Goal: Task Accomplishment & Management: Use online tool/utility

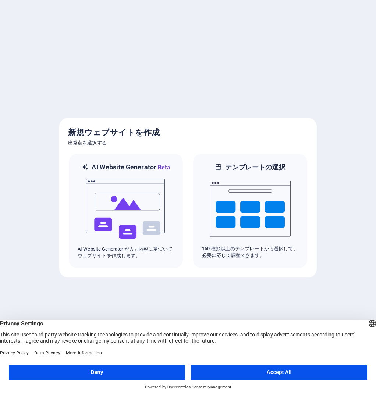
click at [235, 375] on button "Accept All" at bounding box center [279, 371] width 176 height 15
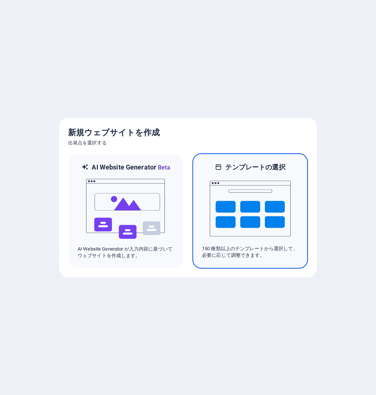
click at [276, 157] on div "テンプレートの選択 150 種類以上のテンプレートから選択して、必要に応じて調整できます。" at bounding box center [251, 210] width 116 height 115
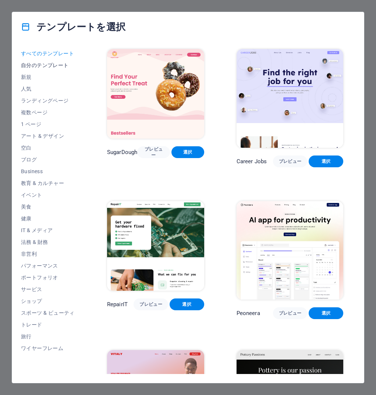
click at [47, 64] on span "自分のテンプレート" at bounding box center [48, 65] width 54 height 6
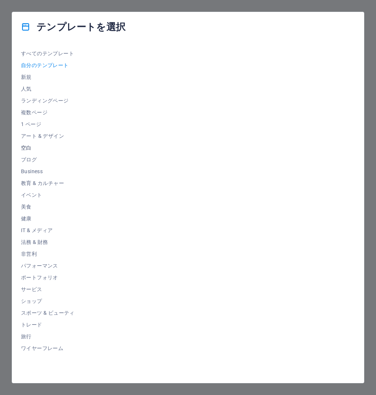
click at [27, 149] on span "空白" at bounding box center [48, 148] width 54 height 6
click at [164, 123] on span "選択" at bounding box center [161, 124] width 14 height 6
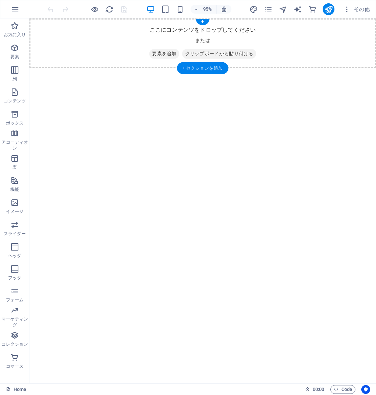
click at [209, 54] on span "クリップボードから貼り付ける" at bounding box center [229, 55] width 78 height 10
click at [211, 22] on div "ここにコンテンツをドロップしてください または 要素を追加 クリップボードから貼り付ける" at bounding box center [211, 44] width 365 height 52
drag, startPoint x: 163, startPoint y: 56, endPoint x: 72, endPoint y: 66, distance: 91.8
click at [163, 56] on span "要素を追加" at bounding box center [172, 55] width 32 height 10
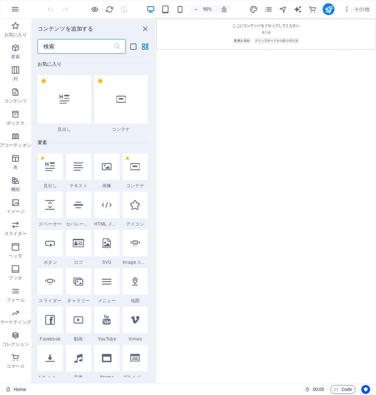
click at [236, 71] on html "Skip to main content ここにコンテンツをドロップしてください または 要素を追加 クリップボードから貼り付ける" at bounding box center [339, 44] width 367 height 52
click at [348, 6] on icon "button" at bounding box center [346, 9] width 7 height 7
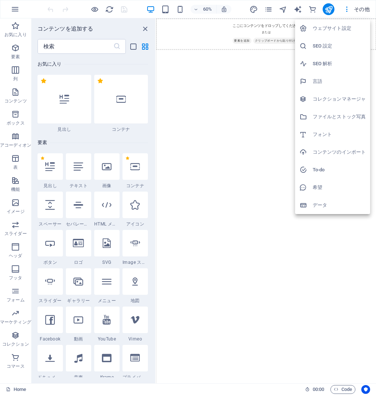
click at [332, 152] on h6 "コンテンツのインポート" at bounding box center [339, 152] width 53 height 9
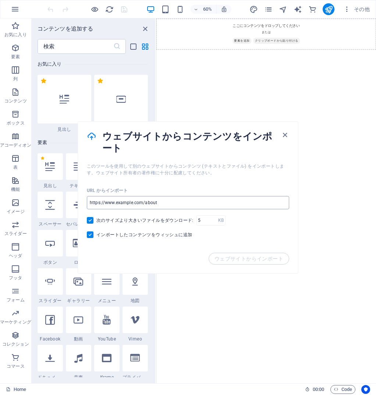
click at [170, 204] on input "url" at bounding box center [188, 202] width 202 height 13
drag, startPoint x: 156, startPoint y: 203, endPoint x: 106, endPoint y: 204, distance: 50.1
click at [106, 204] on input "url" at bounding box center [188, 202] width 202 height 13
drag, startPoint x: 107, startPoint y: 203, endPoint x: 126, endPoint y: 203, distance: 18.4
click at [110, 203] on input "url" at bounding box center [188, 202] width 202 height 13
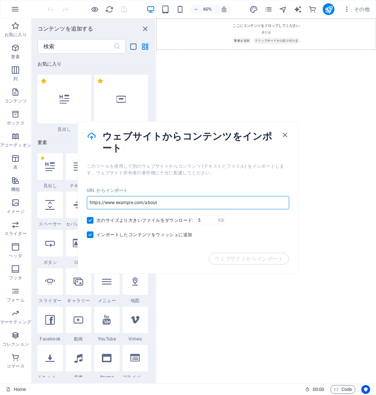
click at [135, 203] on input "url" at bounding box center [188, 202] width 202 height 13
click at [156, 204] on input "url" at bounding box center [188, 202] width 202 height 13
click at [165, 204] on input "url" at bounding box center [188, 202] width 202 height 13
click at [172, 205] on input "url" at bounding box center [188, 202] width 202 height 13
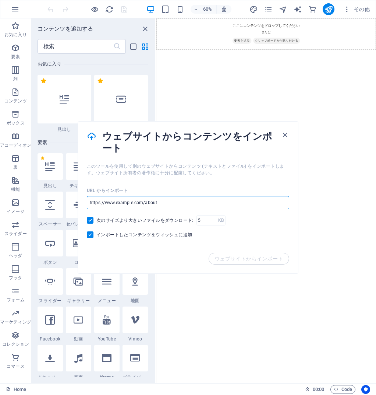
click at [172, 205] on input "url" at bounding box center [188, 202] width 202 height 13
paste input "https://www.kanko-sp.co.jp"
type input "https://www.kanko-sp.co.jp"
click at [248, 259] on span "ウェブサイトからインポート" at bounding box center [249, 258] width 69 height 6
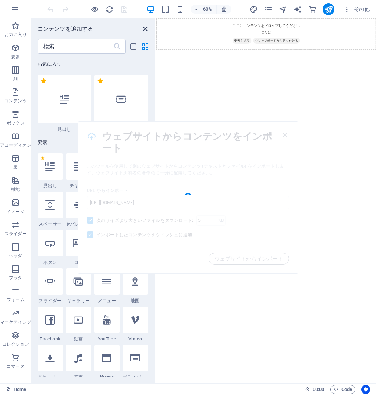
drag, startPoint x: 145, startPoint y: 29, endPoint x: 193, endPoint y: 18, distance: 49.2
click at [145, 29] on icon "close panel" at bounding box center [145, 29] width 8 height 8
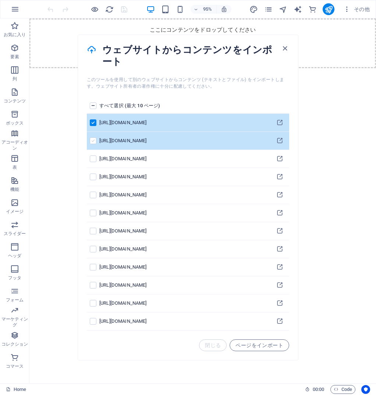
click at [91, 137] on label "pages list" at bounding box center [93, 140] width 7 height 7
click at [0, 0] on input "pages list" at bounding box center [0, 0] width 0 height 0
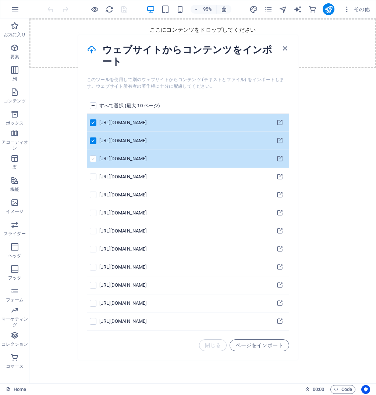
click at [95, 158] on label "pages list" at bounding box center [93, 158] width 7 height 7
click at [0, 0] on input "pages list" at bounding box center [0, 0] width 0 height 0
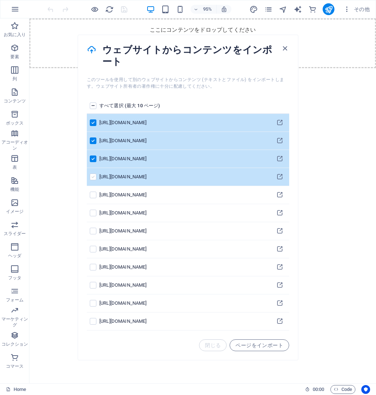
click at [94, 176] on label "pages list" at bounding box center [93, 176] width 7 height 7
click at [0, 0] on input "pages list" at bounding box center [0, 0] width 0 height 0
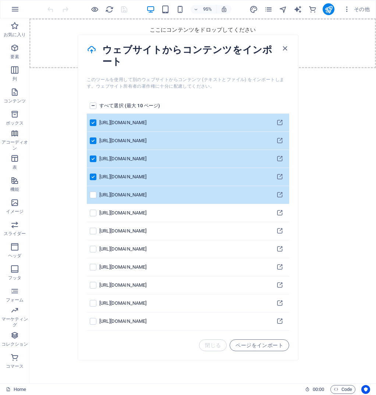
click at [89, 199] on td "pages list" at bounding box center [93, 195] width 13 height 18
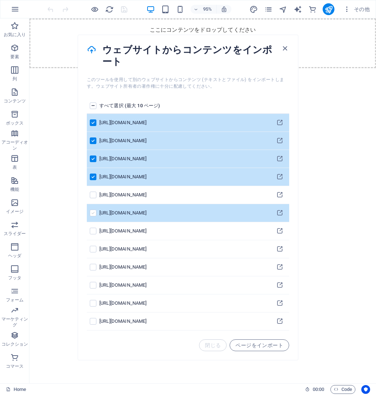
click at [93, 210] on label "pages list" at bounding box center [93, 212] width 7 height 7
click at [0, 0] on input "pages list" at bounding box center [0, 0] width 0 height 0
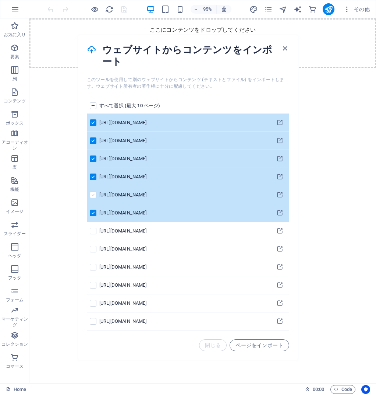
click at [92, 197] on label "pages list" at bounding box center [93, 194] width 7 height 7
click at [0, 0] on input "pages list" at bounding box center [0, 0] width 0 height 0
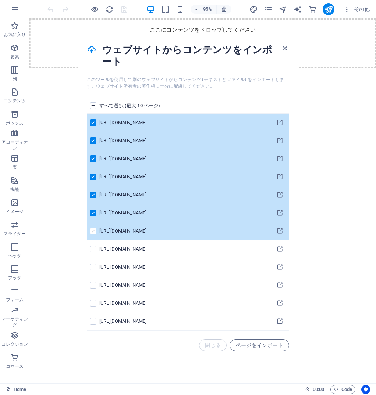
click at [92, 230] on label "pages list" at bounding box center [93, 230] width 7 height 7
click at [0, 0] on input "pages list" at bounding box center [0, 0] width 0 height 0
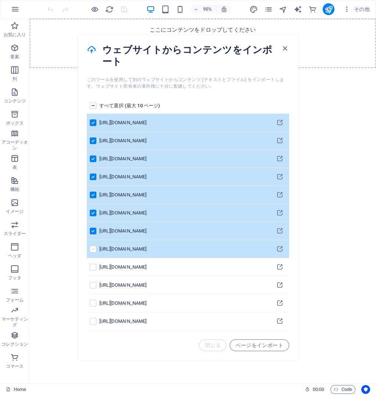
click at [94, 248] on label "pages list" at bounding box center [93, 249] width 7 height 7
click at [0, 0] on input "pages list" at bounding box center [0, 0] width 0 height 0
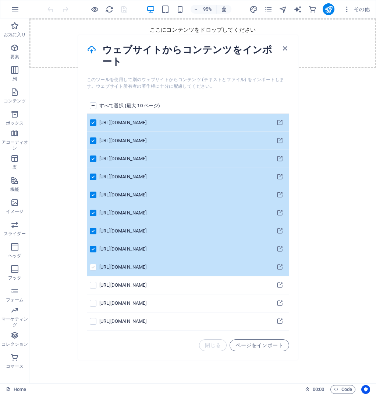
click at [92, 267] on label "pages list" at bounding box center [93, 267] width 7 height 7
click at [0, 0] on input "pages list" at bounding box center [0, 0] width 0 height 0
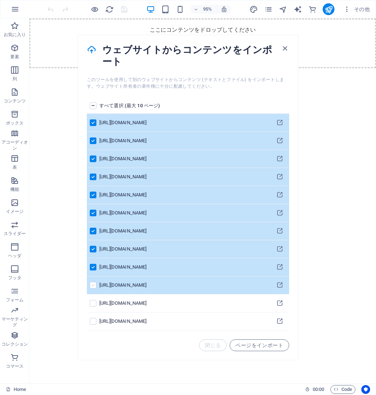
click at [91, 286] on label "pages list" at bounding box center [93, 285] width 7 height 7
click at [0, 0] on input "pages list" at bounding box center [0, 0] width 0 height 0
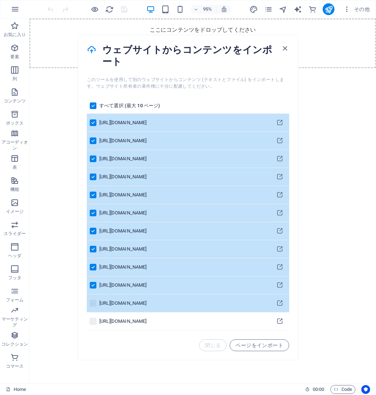
click at [95, 303] on label "pages list" at bounding box center [93, 303] width 7 height 7
drag, startPoint x: 94, startPoint y: 321, endPoint x: 93, endPoint y: 307, distance: 13.3
click at [94, 321] on label "pages list" at bounding box center [93, 321] width 7 height 7
click at [93, 303] on label "pages list" at bounding box center [93, 303] width 7 height 7
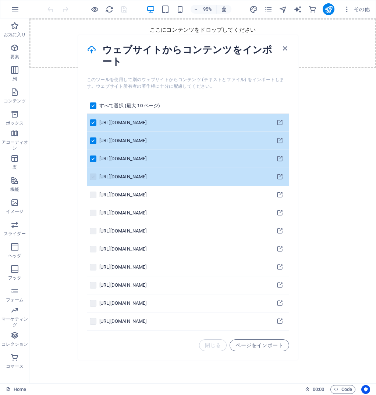
scroll to position [126, 0]
click at [92, 177] on label "pages list" at bounding box center [93, 176] width 7 height 7
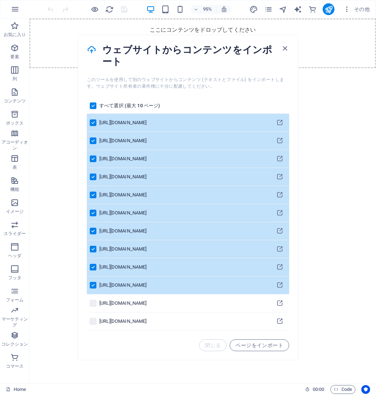
scroll to position [0, 0]
click at [92, 105] on label "pages list" at bounding box center [93, 105] width 7 height 7
click at [0, 0] on input "pages list" at bounding box center [0, 0] width 0 height 0
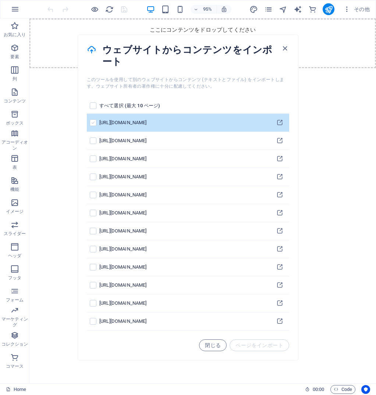
click at [91, 121] on label "pages list" at bounding box center [93, 122] width 7 height 7
click at [0, 0] on input "pages list" at bounding box center [0, 0] width 0 height 0
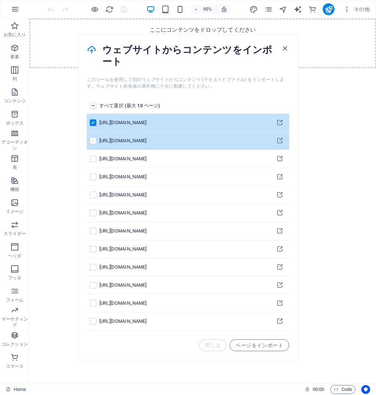
click at [93, 138] on label "pages list" at bounding box center [93, 140] width 7 height 7
click at [0, 0] on input "pages list" at bounding box center [0, 0] width 0 height 0
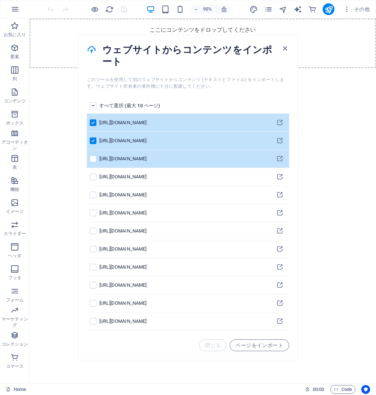
drag, startPoint x: 95, startPoint y: 156, endPoint x: 95, endPoint y: 166, distance: 9.9
click at [95, 156] on label "pages list" at bounding box center [93, 158] width 7 height 7
click at [0, 0] on input "pages list" at bounding box center [0, 0] width 0 height 0
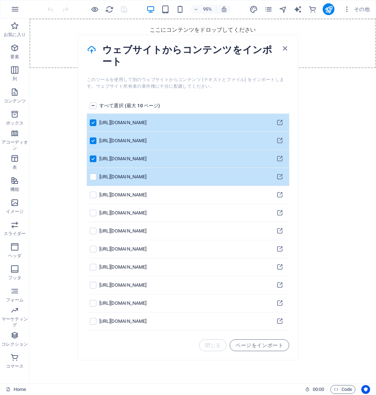
click at [94, 172] on td "pages list" at bounding box center [93, 177] width 13 height 18
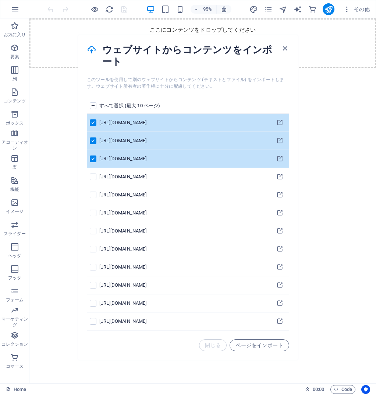
click at [91, 106] on label "pages list" at bounding box center [93, 105] width 7 height 7
click at [0, 0] on input "pages list" at bounding box center [0, 0] width 0 height 0
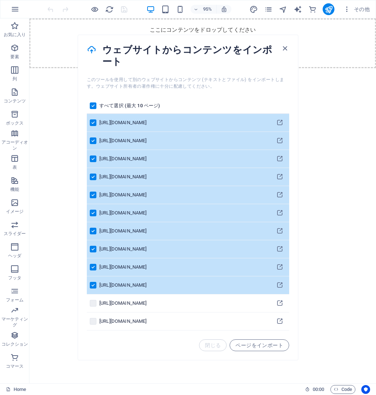
click at [269, 346] on span "ページをインポート" at bounding box center [260, 345] width 48 height 6
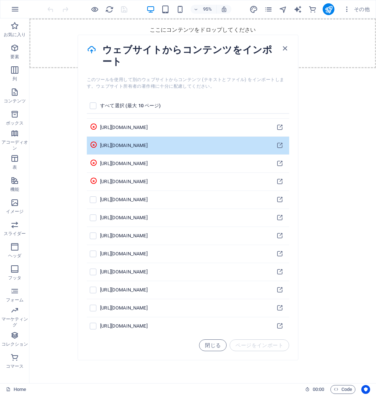
scroll to position [116, 0]
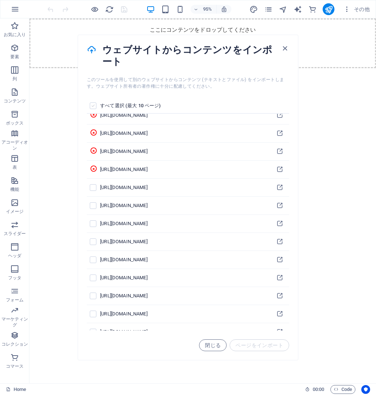
click at [95, 106] on label "pages list" at bounding box center [93, 105] width 7 height 7
click at [0, 0] on input "pages list" at bounding box center [0, 0] width 0 height 0
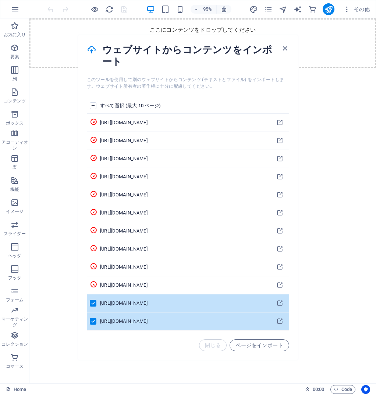
scroll to position [0, 0]
click at [219, 345] on div "閉じる ページをインポート" at bounding box center [244, 345] width 90 height 12
click at [279, 46] on h4 "ウェブサイトからコンテンツをインポート" at bounding box center [191, 56] width 178 height 24
click at [286, 48] on icon "button" at bounding box center [285, 48] width 8 height 8
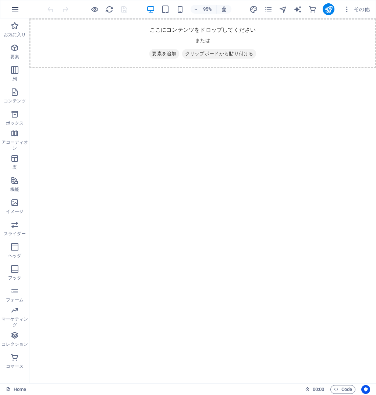
click at [18, 8] on icon "button" at bounding box center [15, 9] width 9 height 9
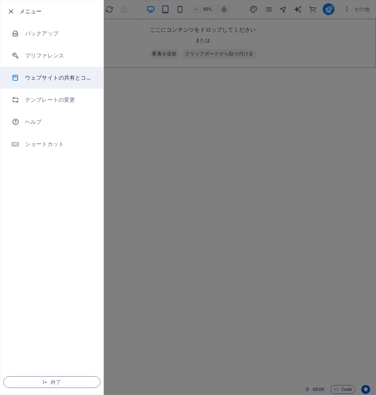
click at [67, 82] on li "ウェブサイトの共有とコピー" at bounding box center [51, 78] width 103 height 22
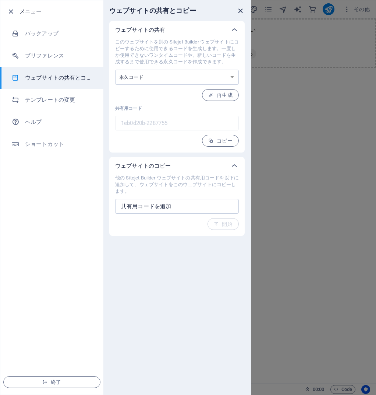
click at [239, 10] on icon "close" at bounding box center [240, 11] width 8 height 8
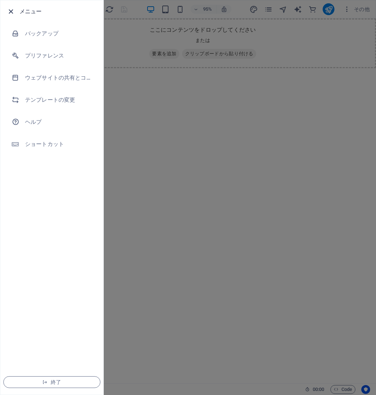
click at [7, 9] on icon "button" at bounding box center [11, 11] width 8 height 8
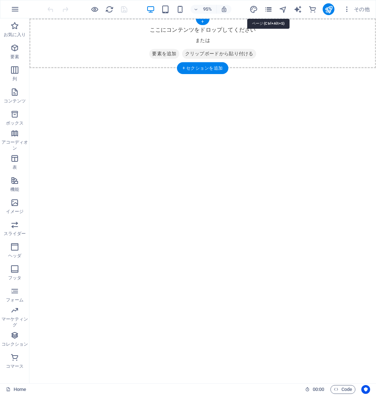
click at [272, 9] on icon "pages" at bounding box center [268, 9] width 8 height 8
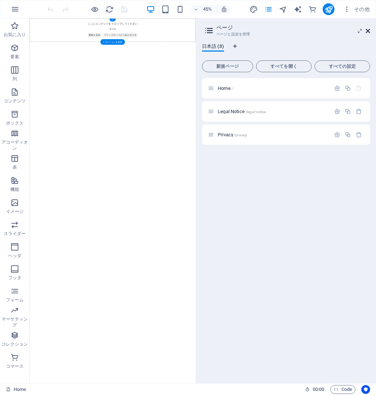
click at [368, 29] on icon at bounding box center [368, 31] width 4 height 6
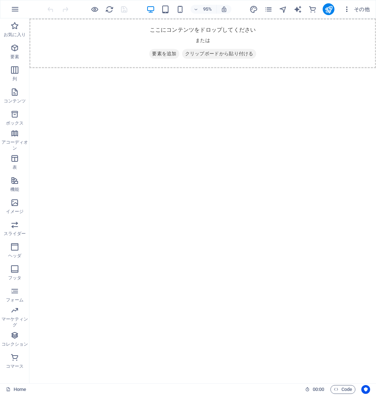
click at [361, 7] on span "その他" at bounding box center [356, 9] width 27 height 7
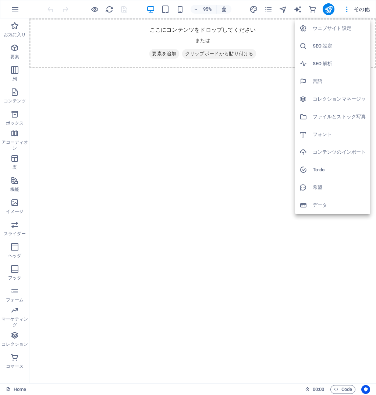
click at [270, 9] on div at bounding box center [188, 197] width 376 height 395
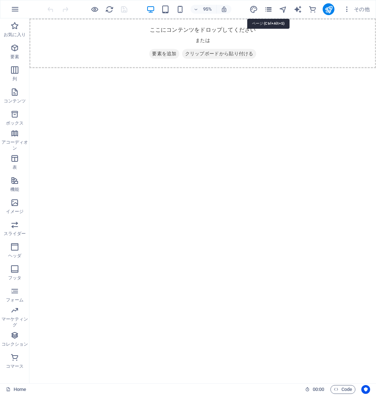
click at [270, 9] on icon "pages" at bounding box center [268, 9] width 8 height 8
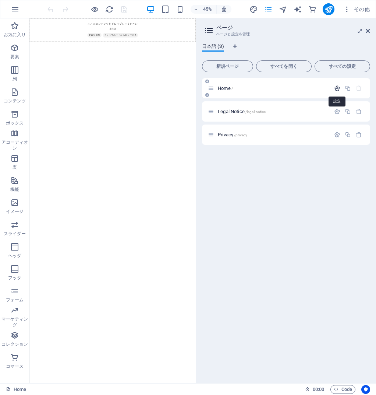
click at [340, 88] on icon "button" at bounding box center [337, 88] width 6 height 6
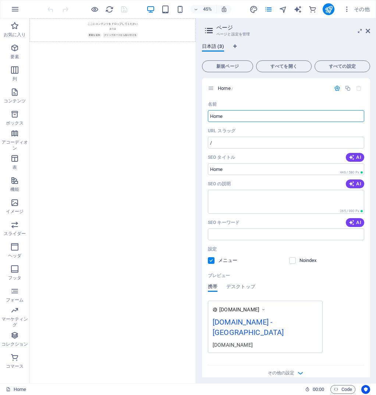
click at [303, 71] on html "Skip to main content ここにコンテンツをドロップしてください または 要素を追加 クリップボードから貼り付ける" at bounding box center [214, 44] width 370 height 52
click at [370, 30] on icon at bounding box center [368, 31] width 4 height 6
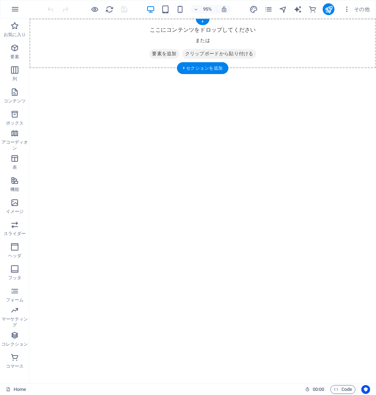
click at [171, 54] on span "要素を追加" at bounding box center [172, 55] width 32 height 10
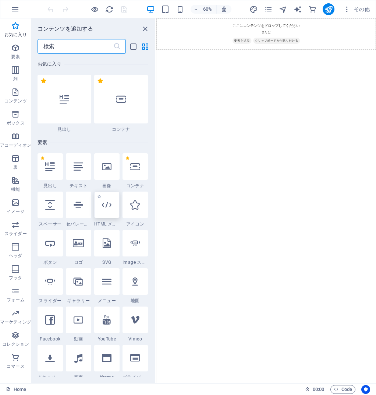
click at [107, 210] on div at bounding box center [106, 204] width 25 height 27
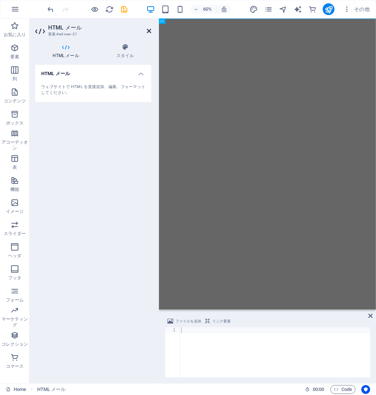
click at [149, 31] on icon at bounding box center [149, 31] width 4 height 6
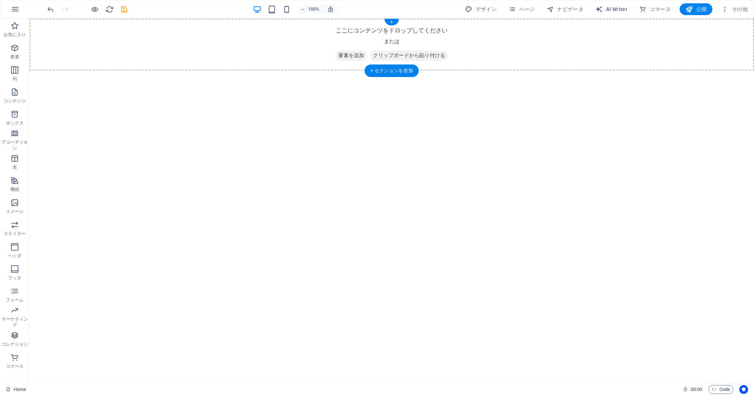
click at [376, 56] on span "クリップボードから貼り付ける" at bounding box center [409, 55] width 78 height 10
click at [376, 54] on span "クリップボードから貼り付ける" at bounding box center [409, 55] width 78 height 10
click at [376, 10] on span "その他" at bounding box center [734, 9] width 27 height 7
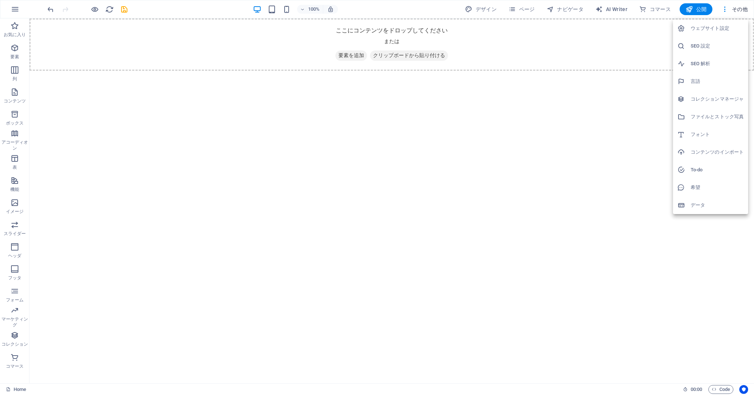
click at [376, 10] on div at bounding box center [377, 197] width 754 height 395
click at [21, 182] on span "機能" at bounding box center [14, 185] width 29 height 18
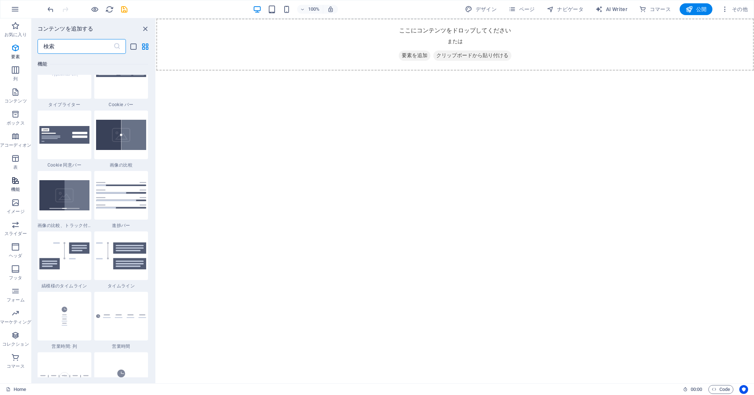
scroll to position [2958, 0]
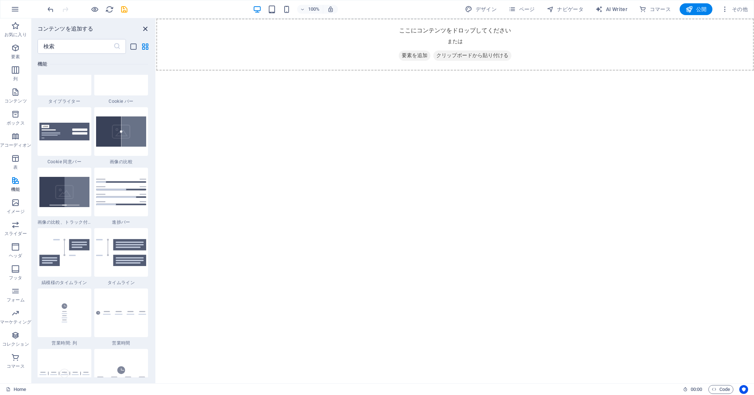
click at [146, 26] on icon "close panel" at bounding box center [145, 29] width 8 height 8
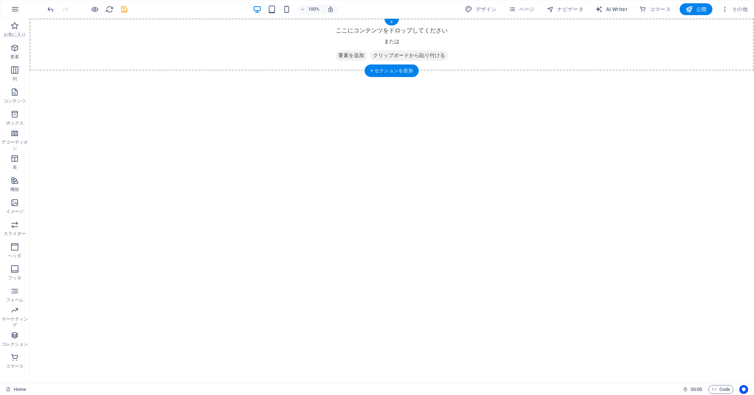
click at [353, 56] on span "要素を追加" at bounding box center [351, 55] width 32 height 10
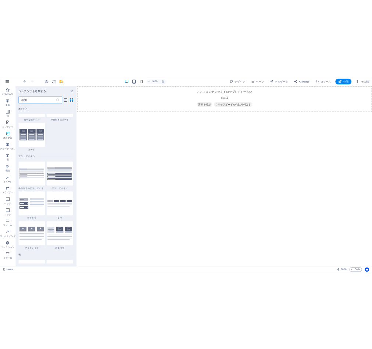
scroll to position [2271, 0]
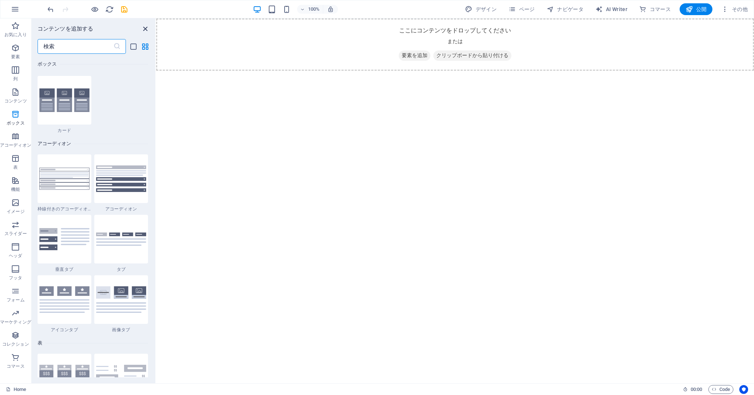
click at [148, 27] on icon "close panel" at bounding box center [145, 29] width 8 height 8
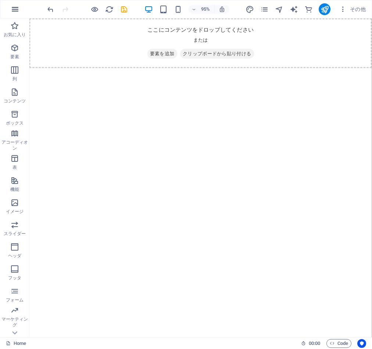
click at [14, 6] on icon "button" at bounding box center [15, 9] width 9 height 9
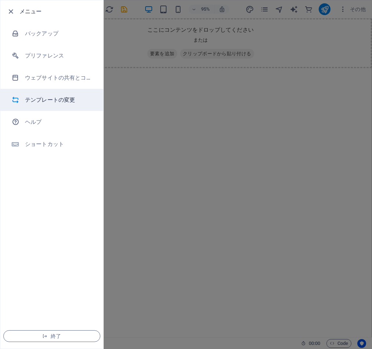
click at [74, 101] on h6 "テンプレートの変更" at bounding box center [59, 99] width 68 height 9
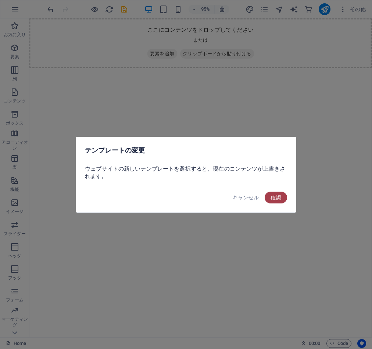
click at [280, 195] on span "確認" at bounding box center [276, 197] width 11 height 6
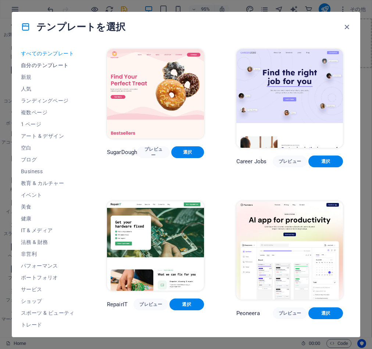
scroll to position [0, 0]
click at [36, 90] on span "人気" at bounding box center [48, 89] width 54 height 6
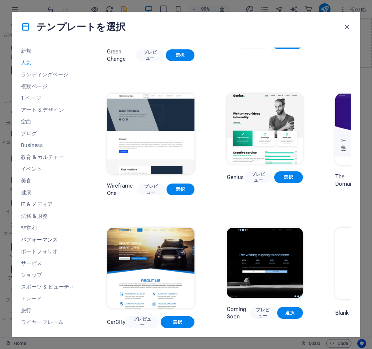
scroll to position [26, 0]
click at [33, 202] on span "IT & メディア" at bounding box center [48, 204] width 54 height 6
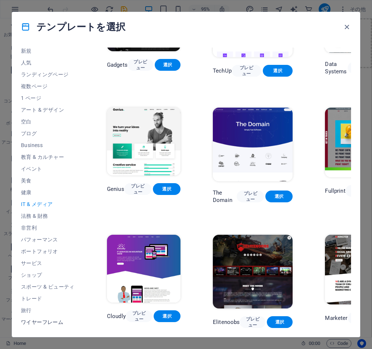
scroll to position [194, 0]
click at [51, 324] on span "ワイヤーフレーム" at bounding box center [48, 322] width 54 height 6
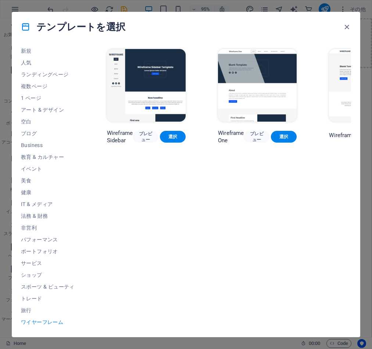
scroll to position [0, 0]
click at [51, 259] on button "サービス" at bounding box center [48, 263] width 54 height 12
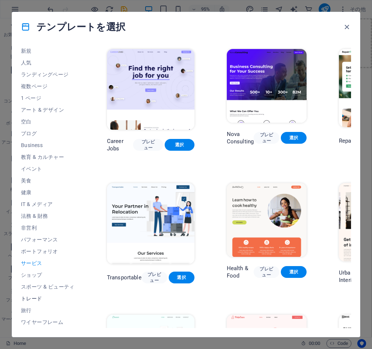
click at [47, 296] on span "トレード" at bounding box center [48, 298] width 54 height 6
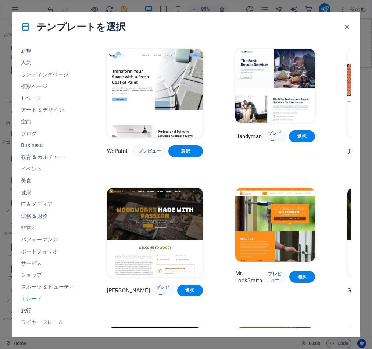
click at [22, 309] on span "旅行" at bounding box center [48, 310] width 54 height 6
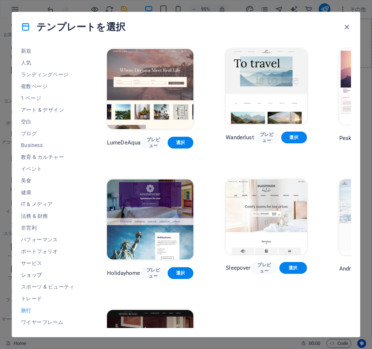
click at [29, 271] on button "ショップ" at bounding box center [48, 275] width 54 height 12
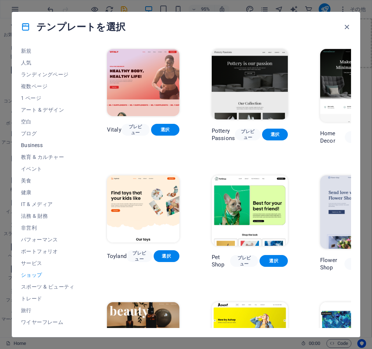
click at [29, 141] on button "Business" at bounding box center [48, 145] width 54 height 12
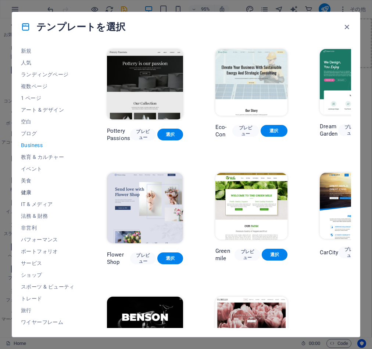
click at [41, 196] on button "健康" at bounding box center [48, 192] width 54 height 12
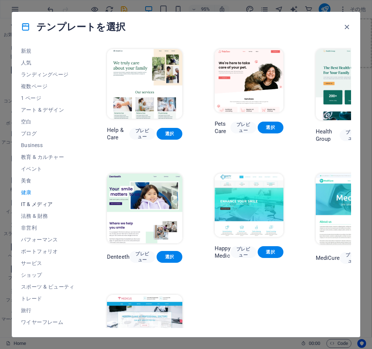
click at [42, 203] on span "IT & メディア" at bounding box center [48, 204] width 54 height 6
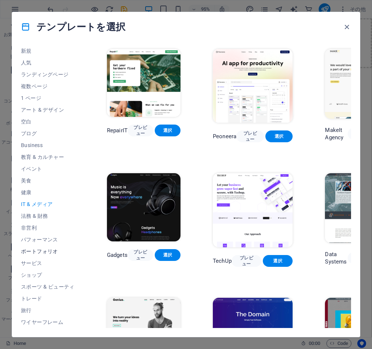
click at [39, 249] on span "ポートフォリオ" at bounding box center [48, 251] width 54 height 6
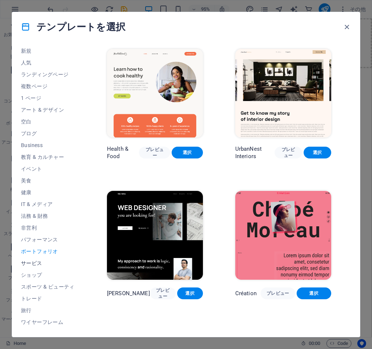
click at [38, 262] on span "サービス" at bounding box center [48, 263] width 54 height 6
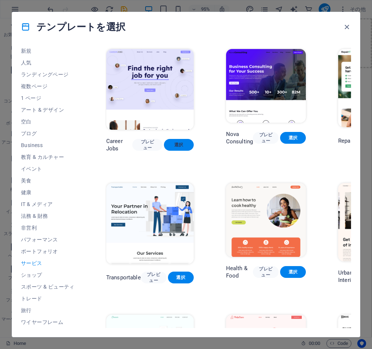
scroll to position [0, 1]
click at [192, 142] on button "選択" at bounding box center [179, 145] width 30 height 12
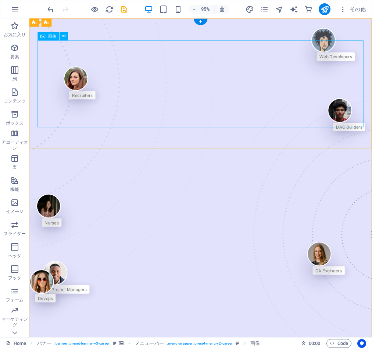
click at [63, 37] on icon at bounding box center [64, 35] width 4 height 7
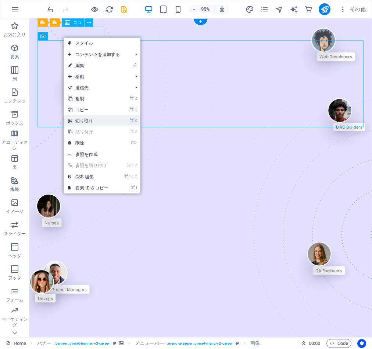
click at [89, 120] on link "⌘ X 切り取り" at bounding box center [88, 120] width 49 height 11
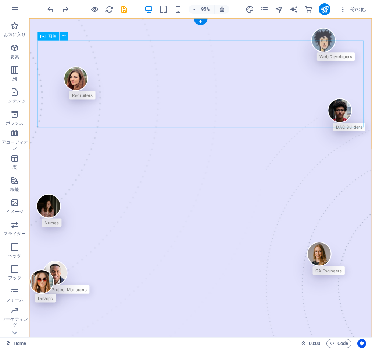
click at [61, 35] on button at bounding box center [64, 36] width 8 height 8
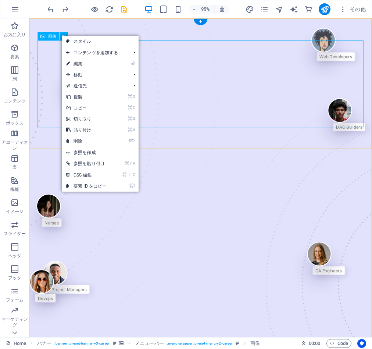
click at [61, 35] on button at bounding box center [64, 36] width 8 height 8
click at [52, 35] on span "画像" at bounding box center [52, 36] width 8 height 4
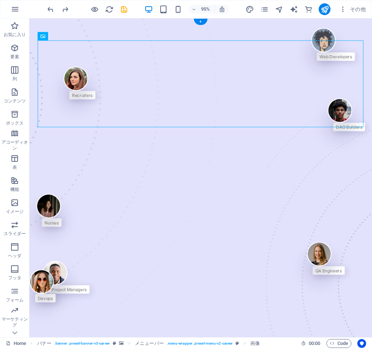
drag, startPoint x: 80, startPoint y: 54, endPoint x: 47, endPoint y: 68, distance: 35.3
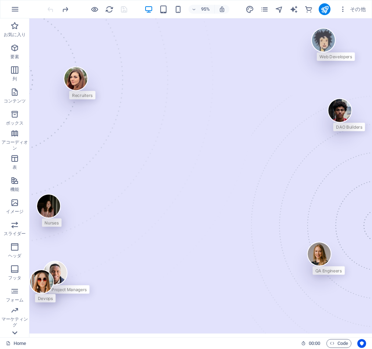
click at [14, 331] on icon at bounding box center [15, 332] width 10 height 10
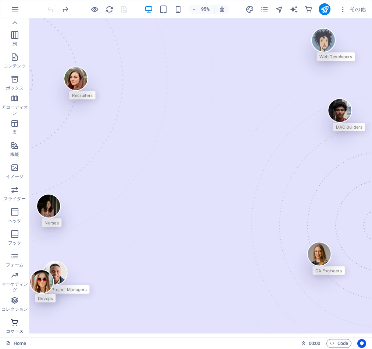
click at [14, 331] on p "コマース" at bounding box center [15, 331] width 18 height 6
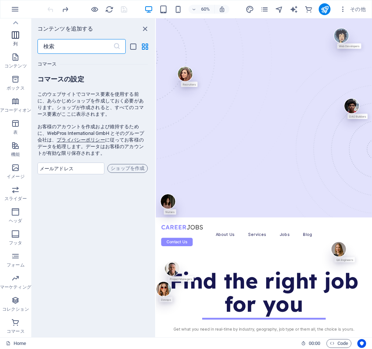
scroll to position [7093, 0]
click at [15, 21] on icon at bounding box center [15, 23] width 10 height 10
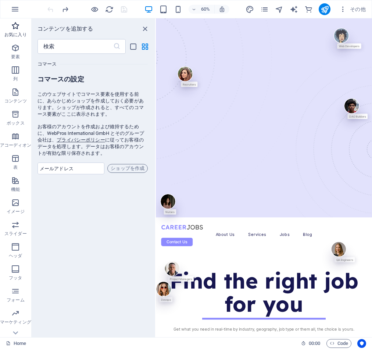
click at [15, 21] on button "お気に入り" at bounding box center [15, 29] width 31 height 22
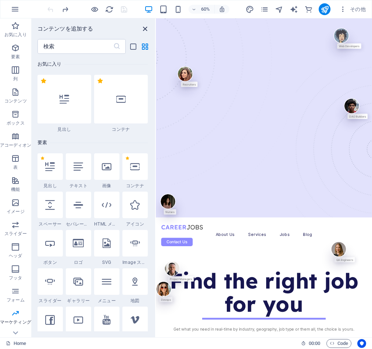
click at [147, 28] on icon "close panel" at bounding box center [145, 29] width 8 height 8
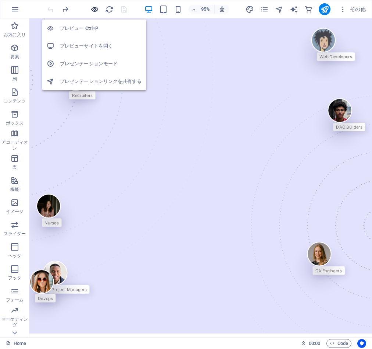
click at [96, 6] on icon "button" at bounding box center [95, 9] width 8 height 8
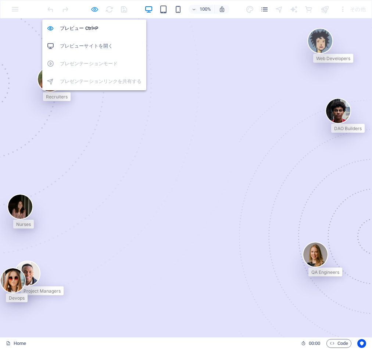
click at [96, 6] on icon "button" at bounding box center [95, 9] width 8 height 8
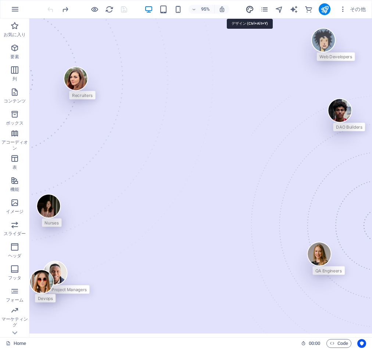
click at [250, 10] on icon "design" at bounding box center [250, 9] width 8 height 8
select select "px"
select select "400"
select select "px"
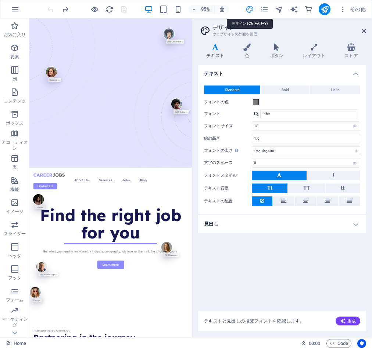
click at [250, 10] on icon "design" at bounding box center [250, 9] width 8 height 8
click at [262, 10] on icon "pages" at bounding box center [265, 9] width 8 height 8
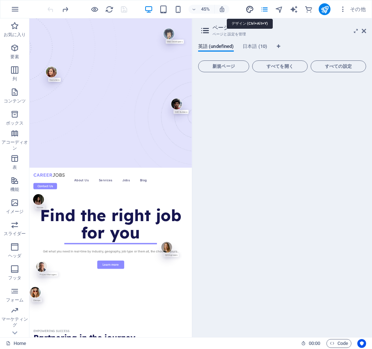
click at [247, 10] on icon "design" at bounding box center [250, 9] width 8 height 8
select select "px"
select select "400"
select select "px"
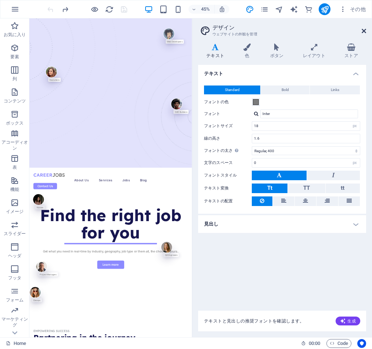
click at [366, 30] on icon at bounding box center [364, 31] width 4 height 6
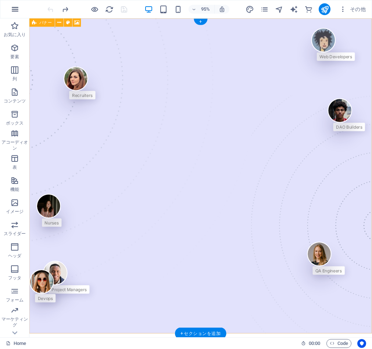
click at [20, 8] on button "button" at bounding box center [15, 9] width 18 height 18
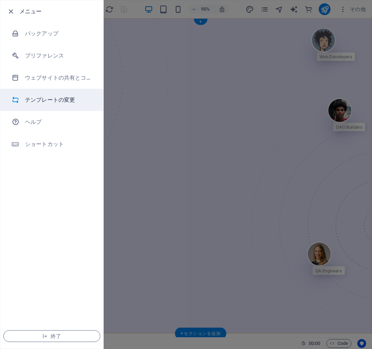
click at [60, 95] on h6 "テンプレートの変更" at bounding box center [59, 99] width 68 height 9
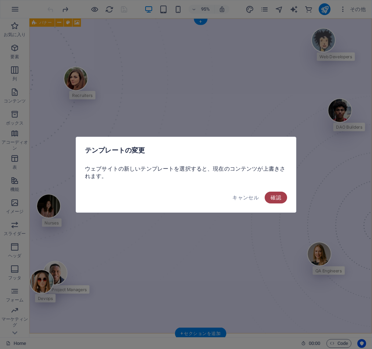
click at [283, 194] on button "確認" at bounding box center [276, 197] width 22 height 12
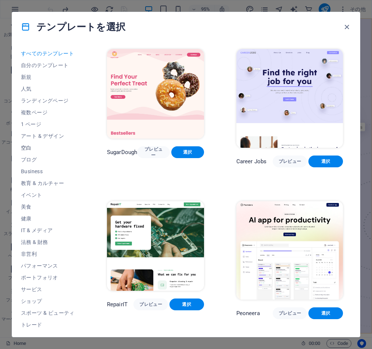
click at [36, 147] on span "空白" at bounding box center [48, 148] width 54 height 6
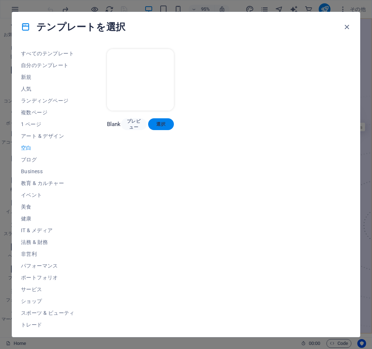
click at [157, 122] on span "選択" at bounding box center [161, 124] width 14 height 6
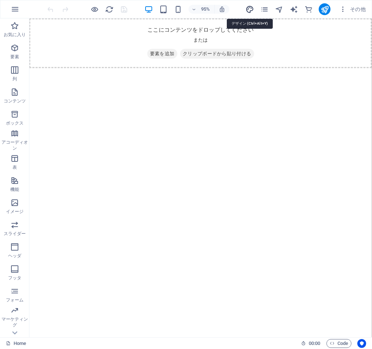
click at [250, 10] on icon "design" at bounding box center [250, 9] width 8 height 8
select select "px"
select select "400"
select select "px"
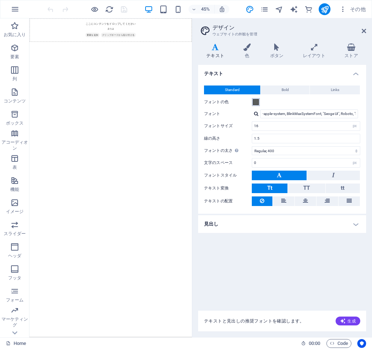
click at [255, 101] on span at bounding box center [256, 102] width 6 height 6
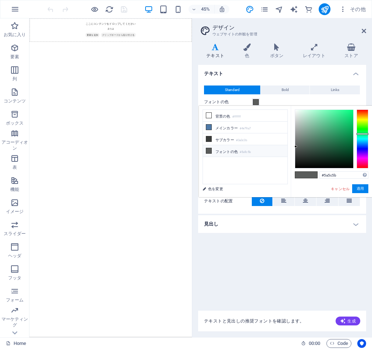
click at [255, 101] on span at bounding box center [256, 102] width 6 height 6
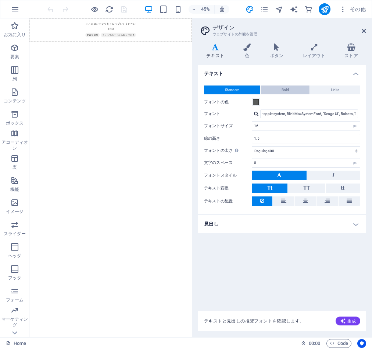
click at [268, 88] on button "Bold" at bounding box center [285, 89] width 49 height 9
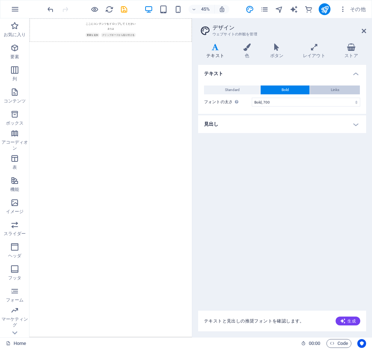
click at [335, 89] on span "Links" at bounding box center [335, 89] width 8 height 9
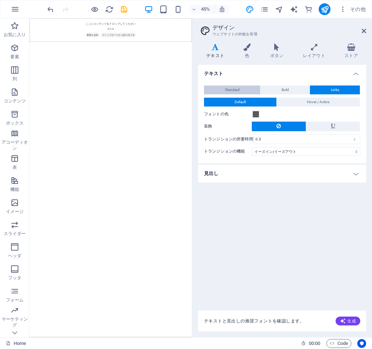
click at [255, 87] on button "Standard" at bounding box center [232, 89] width 56 height 9
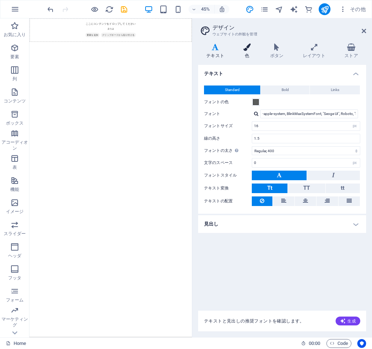
click at [255, 51] on h4 "色" at bounding box center [249, 50] width 27 height 15
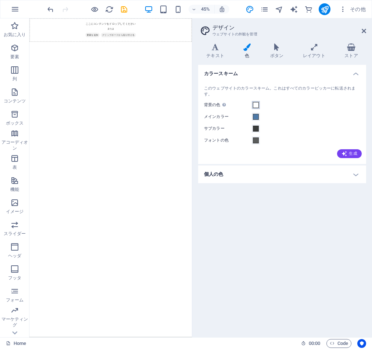
click at [259, 105] on span at bounding box center [256, 105] width 6 height 6
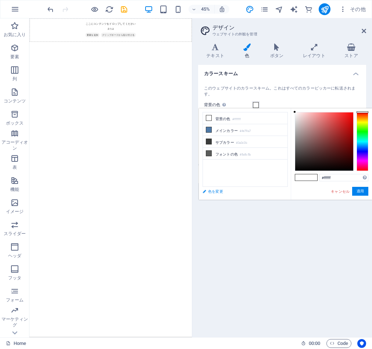
click at [210, 193] on link "色を変更" at bounding box center [241, 191] width 85 height 9
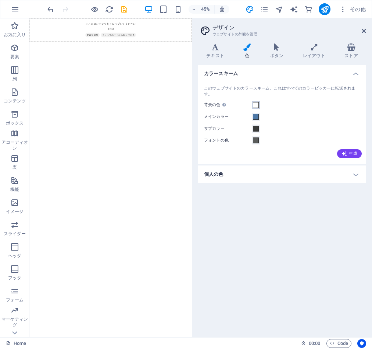
click at [253, 105] on button "背景の色 他の背景でカバーされていない場合にのみ表示されます。" at bounding box center [256, 105] width 8 height 8
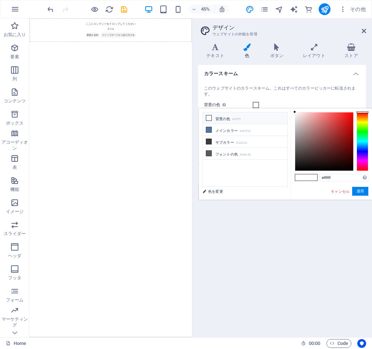
click at [243, 115] on li "背景の色 #ffffff" at bounding box center [245, 118] width 85 height 12
drag, startPoint x: 366, startPoint y: 114, endPoint x: 356, endPoint y: 129, distance: 17.6
click at [366, 108] on div "#ffffff サポートされる形式 #0852ed rgb(8, 82, 237) rgba(8, 82, 237, 90%) hsv(221,97,93) …" at bounding box center [331, 207] width 81 height 198
click at [335, 176] on input "#ffffff" at bounding box center [344, 177] width 49 height 7
click at [363, 191] on button "適用" at bounding box center [361, 191] width 16 height 9
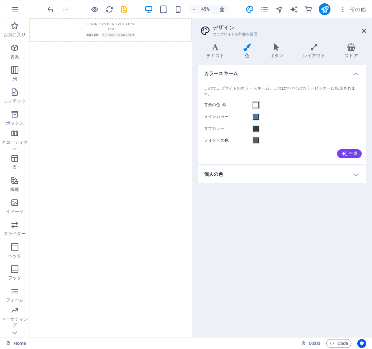
click at [253, 101] on button "背景の色 他の背景でカバーされていない場合にのみ表示されます。" at bounding box center [256, 105] width 8 height 8
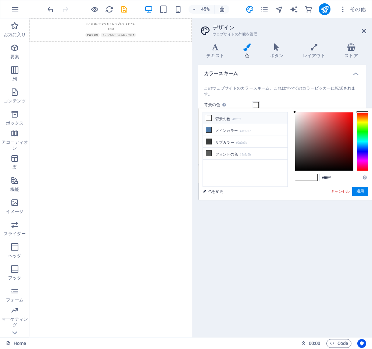
click at [208, 118] on icon at bounding box center [208, 117] width 5 height 5
click at [301, 177] on span at bounding box center [301, 177] width 11 height 6
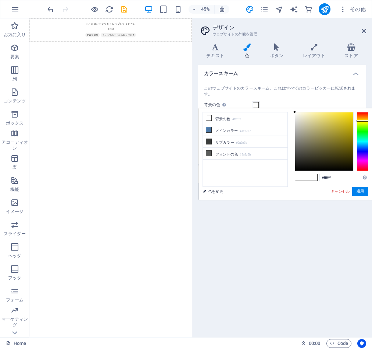
drag, startPoint x: 362, startPoint y: 113, endPoint x: 347, endPoint y: 118, distance: 15.8
click at [362, 120] on div at bounding box center [363, 141] width 12 height 59
drag, startPoint x: 296, startPoint y: 112, endPoint x: 310, endPoint y: 111, distance: 13.3
click at [325, 113] on div "#ffffff サポートされる形式 #0852ed rgb(8, 82, 237) rgba(8, 82, 237, 90%) hsv(221,97,93) …" at bounding box center [331, 207] width 81 height 198
drag, startPoint x: 297, startPoint y: 114, endPoint x: 323, endPoint y: 147, distance: 42.0
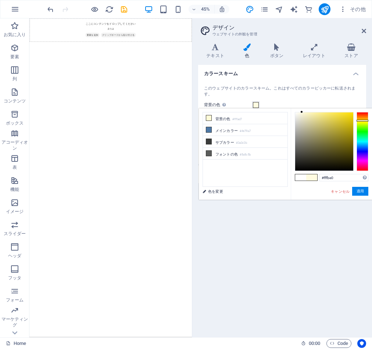
click at [302, 111] on div at bounding box center [302, 111] width 3 height 3
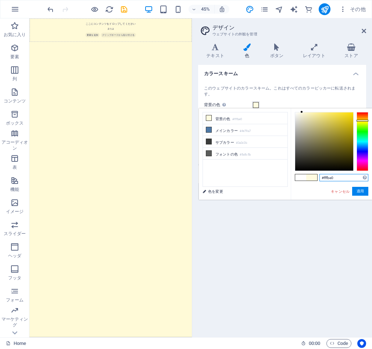
click at [336, 177] on input "#fffbe0" at bounding box center [344, 177] width 49 height 7
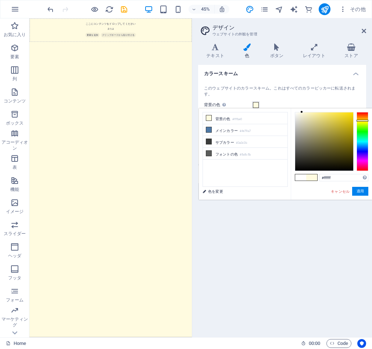
click at [324, 190] on div "#ffffff サポートされる形式 #0852ed rgb(8, 82, 237) rgba(8, 82, 237, 90%) hsv(221,97,93) …" at bounding box center [331, 207] width 81 height 198
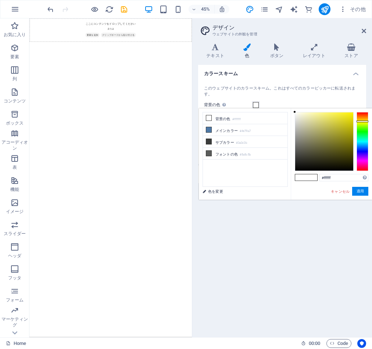
drag, startPoint x: 365, startPoint y: 113, endPoint x: 339, endPoint y: 116, distance: 26.6
click at [365, 121] on div at bounding box center [363, 121] width 12 height 2
drag, startPoint x: 299, startPoint y: 110, endPoint x: 304, endPoint y: 110, distance: 4.5
click at [304, 110] on div "#fffdda サポートされる形式 #0852ed rgb(8, 82, 237) rgba(8, 82, 237, 90%) hsv(221,97,93) …" at bounding box center [331, 207] width 81 height 198
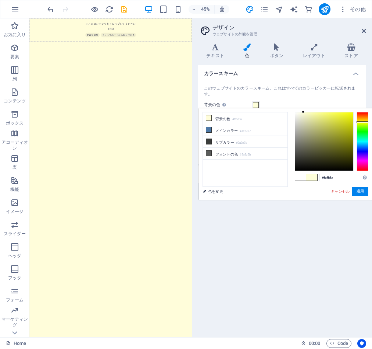
click at [365, 122] on div at bounding box center [363, 122] width 12 height 2
click at [301, 110] on div at bounding box center [301, 111] width 3 height 3
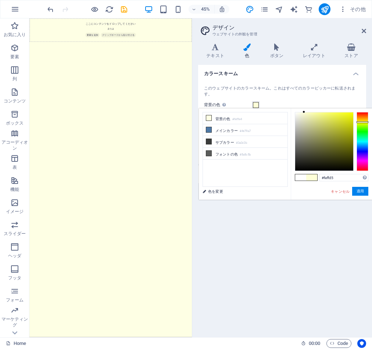
drag, startPoint x: 302, startPoint y: 110, endPoint x: 322, endPoint y: 111, distance: 19.9
click at [305, 109] on div "#feffd3 サポートされる形式 #0852ed rgb(8, 82, 237) rgba(8, 82, 237, 90%) hsv(221,97,93) …" at bounding box center [331, 207] width 81 height 198
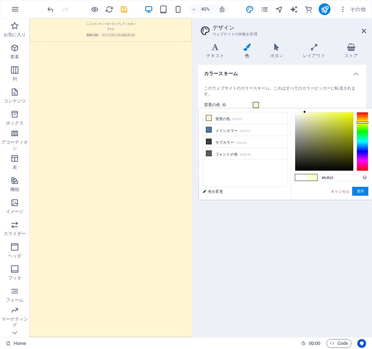
click at [362, 122] on div at bounding box center [363, 141] width 12 height 59
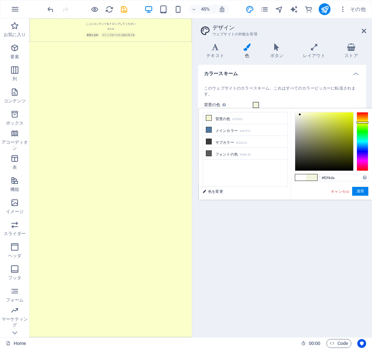
type input "#f2f4e0"
drag, startPoint x: 306, startPoint y: 112, endPoint x: 300, endPoint y: 114, distance: 6.8
click at [300, 114] on div at bounding box center [300, 114] width 3 height 3
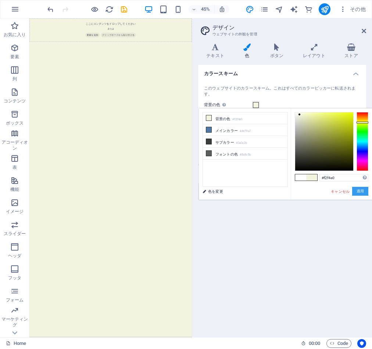
click at [360, 192] on button "適用" at bounding box center [361, 191] width 16 height 9
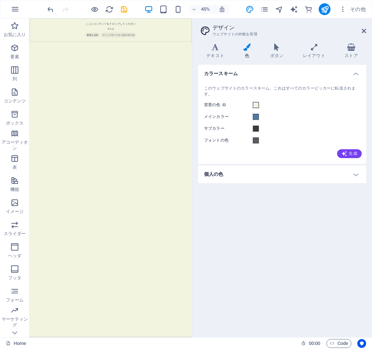
click at [353, 179] on h4 "個人の色" at bounding box center [282, 174] width 168 height 18
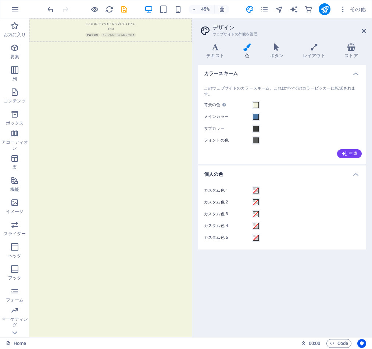
click at [353, 176] on h4 "個人の色" at bounding box center [282, 171] width 168 height 13
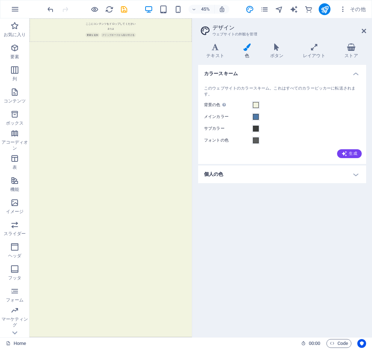
click at [354, 71] on h4 "カラースキーム" at bounding box center [282, 71] width 168 height 13
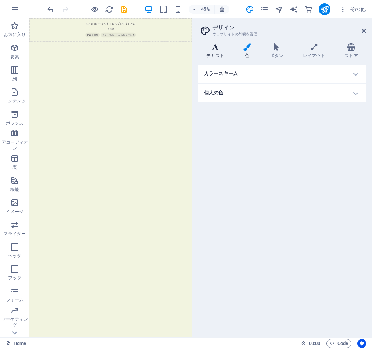
click at [221, 46] on icon at bounding box center [215, 46] width 34 height 7
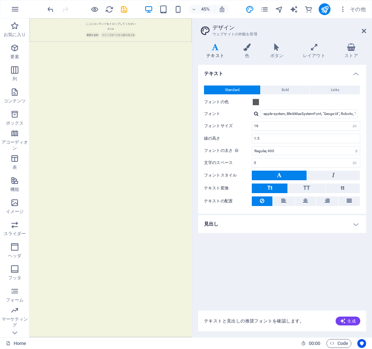
click at [301, 33] on h3 "ウェブサイトの外観を管理" at bounding box center [282, 34] width 139 height 7
click at [311, 47] on icon at bounding box center [314, 46] width 39 height 7
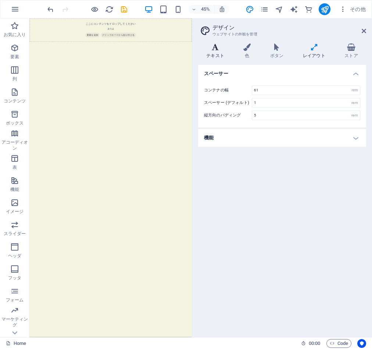
click at [220, 52] on h4 "テキスト" at bounding box center [216, 50] width 37 height 15
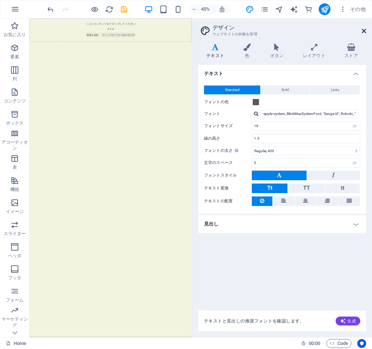
click at [363, 31] on icon at bounding box center [364, 31] width 4 height 6
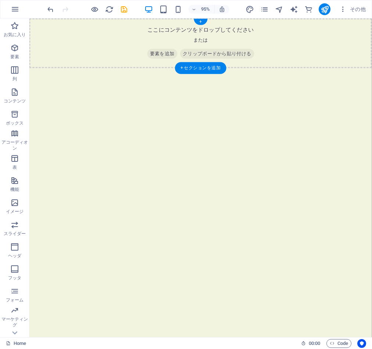
click at [161, 54] on span "要素を追加" at bounding box center [170, 55] width 32 height 10
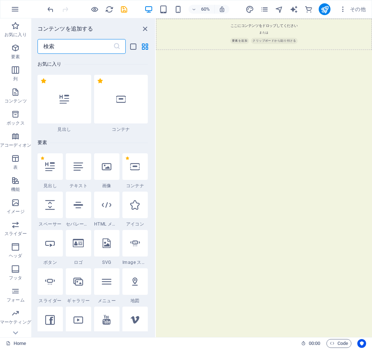
click at [82, 254] on div at bounding box center [78, 243] width 25 height 27
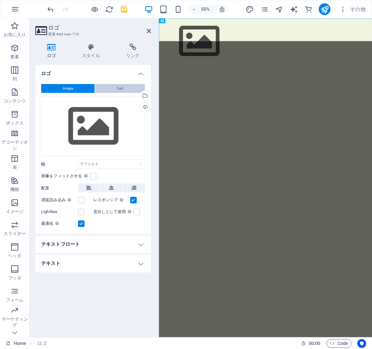
click at [124, 88] on button "Text" at bounding box center [120, 88] width 50 height 9
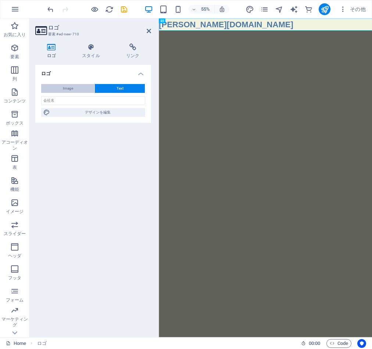
click at [77, 85] on button "Image" at bounding box center [67, 88] width 53 height 9
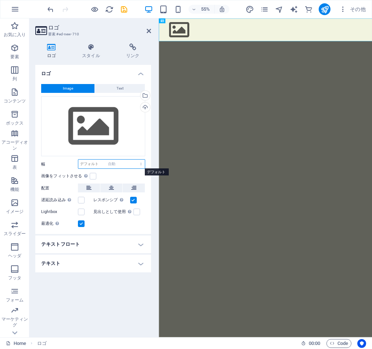
select select "DISABLED_OPTION_VALUE"
click at [148, 30] on icon at bounding box center [149, 31] width 4 height 6
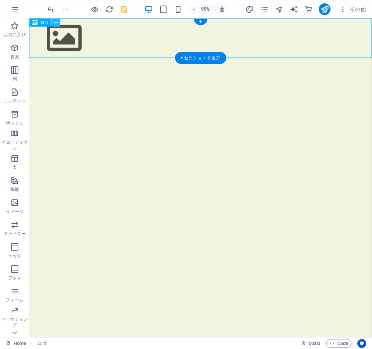
click at [56, 22] on icon at bounding box center [56, 22] width 4 height 7
drag, startPoint x: 356, startPoint y: 44, endPoint x: 61, endPoint y: 33, distance: 295.4
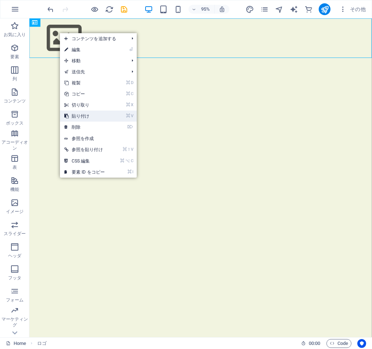
click at [79, 116] on link "⌘ V 貼り付け" at bounding box center [84, 115] width 49 height 11
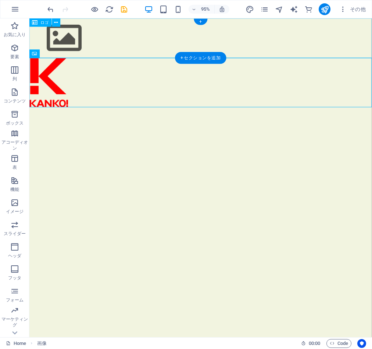
click at [70, 34] on div at bounding box center [209, 39] width 361 height 42
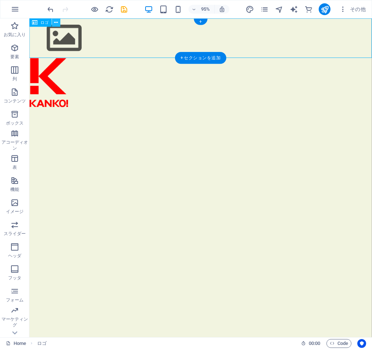
click at [57, 24] on icon at bounding box center [56, 22] width 4 height 7
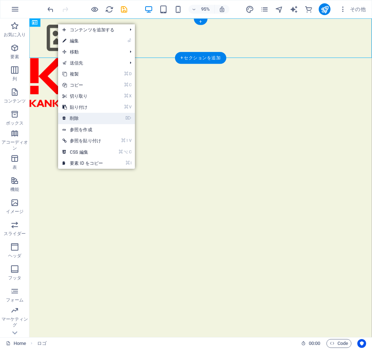
click at [80, 119] on link "⌦ 削除" at bounding box center [82, 118] width 49 height 11
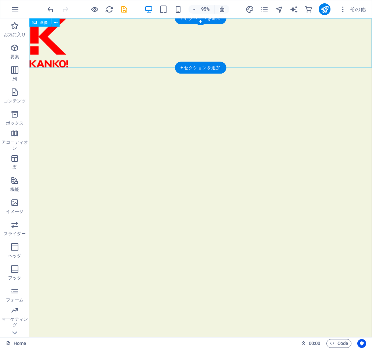
click at [55, 38] on figure at bounding box center [209, 44] width 361 height 52
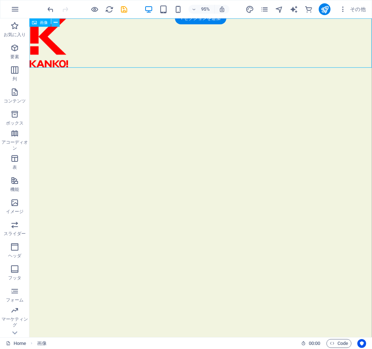
click at [54, 22] on icon at bounding box center [56, 22] width 4 height 7
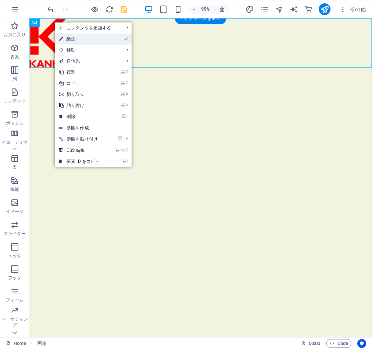
click at [94, 43] on link "⏎ 編集" at bounding box center [79, 38] width 49 height 11
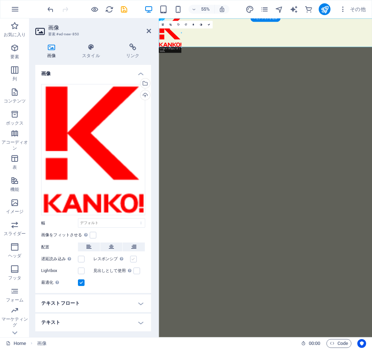
click at [133, 258] on label at bounding box center [133, 258] width 7 height 7
click at [0, 0] on input "レスポンシブ Retina 画像とスマートフォンに最適化されたサイズの画像を自動的に読み込む" at bounding box center [0, 0] width 0 height 0
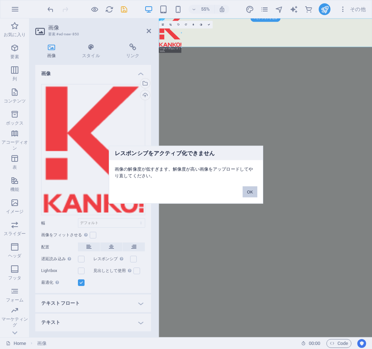
click at [247, 194] on button "OK" at bounding box center [250, 191] width 15 height 11
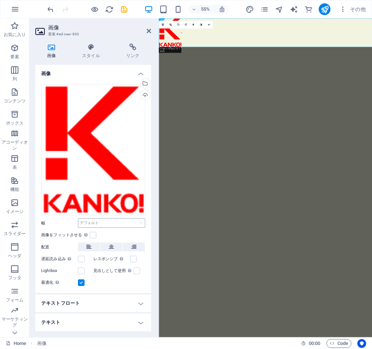
click at [112, 218] on div "デフォルト 自動 px rem % em vh vw" at bounding box center [111, 223] width 67 height 10
click at [82, 49] on icon at bounding box center [91, 46] width 41 height 7
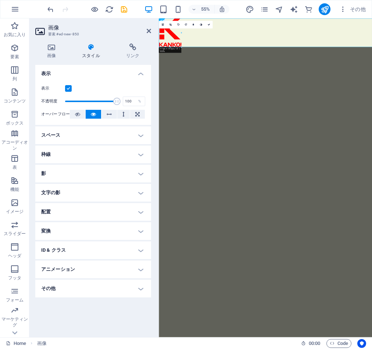
click at [127, 215] on h4 "配置" at bounding box center [93, 212] width 116 height 18
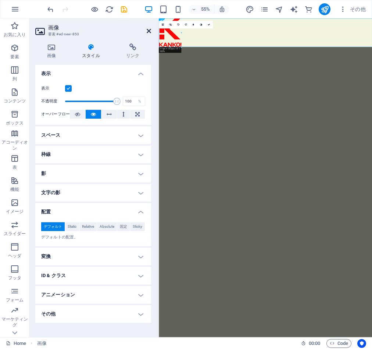
click at [149, 31] on icon at bounding box center [149, 31] width 4 height 6
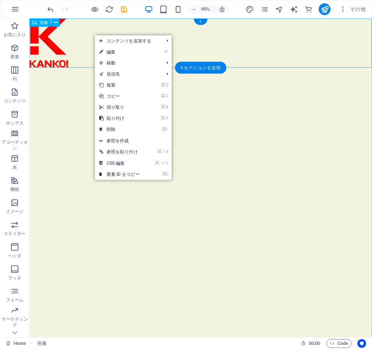
drag, startPoint x: 76, startPoint y: 38, endPoint x: 68, endPoint y: 28, distance: 12.9
click at [76, 38] on figure at bounding box center [209, 44] width 361 height 52
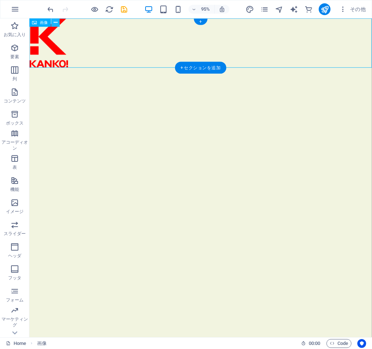
click at [59, 22] on button at bounding box center [56, 22] width 8 height 8
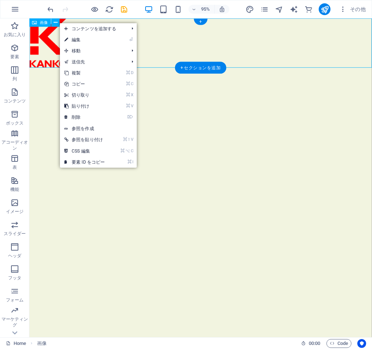
click at [37, 23] on icon at bounding box center [34, 22] width 5 height 8
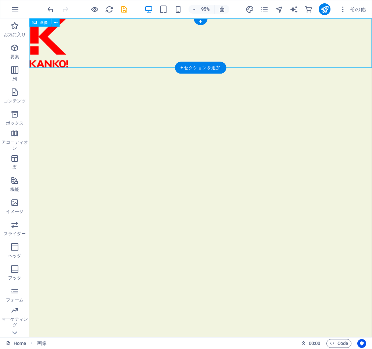
click at [37, 23] on icon at bounding box center [34, 22] width 5 height 8
drag, startPoint x: 67, startPoint y: 42, endPoint x: 44, endPoint y: 51, distance: 24.5
drag, startPoint x: 41, startPoint y: 21, endPoint x: 47, endPoint y: 21, distance: 6.3
click at [40, 21] on span "画像" at bounding box center [44, 23] width 8 height 4
click at [55, 21] on icon at bounding box center [56, 22] width 4 height 7
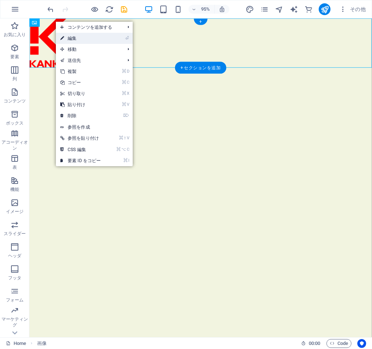
click at [78, 38] on link "⏎ 編集" at bounding box center [80, 38] width 49 height 11
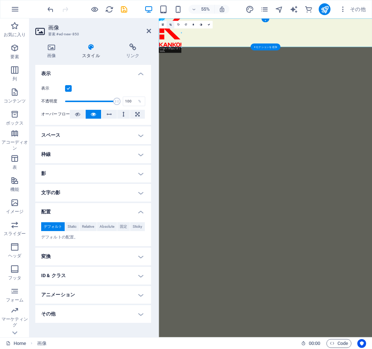
click at [170, 25] on icon at bounding box center [170, 25] width 2 height 3
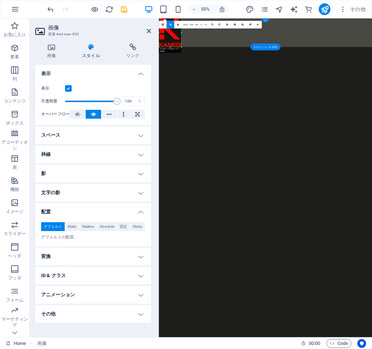
click at [173, 24] on link at bounding box center [171, 25] width 8 height 8
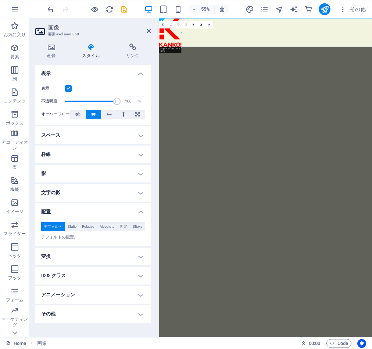
click at [216, 70] on html "Skip to main content" at bounding box center [353, 44] width 388 height 52
click at [147, 32] on icon at bounding box center [149, 31] width 4 height 6
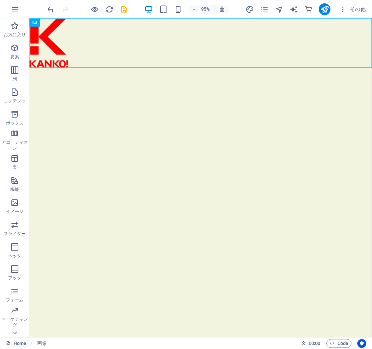
click at [155, 70] on html "Skip to main content" at bounding box center [209, 44] width 361 height 52
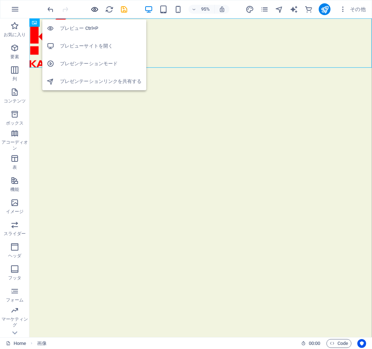
click at [96, 9] on icon "button" at bounding box center [95, 9] width 8 height 8
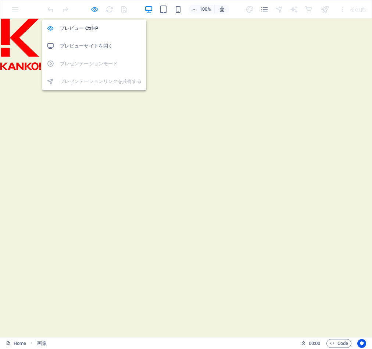
click at [94, 8] on icon "button" at bounding box center [95, 9] width 8 height 8
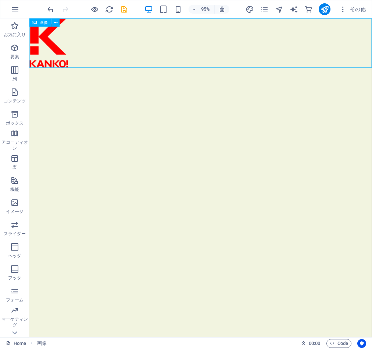
click at [237, 52] on figure at bounding box center [209, 44] width 361 height 52
click at [72, 42] on figure at bounding box center [209, 44] width 361 height 52
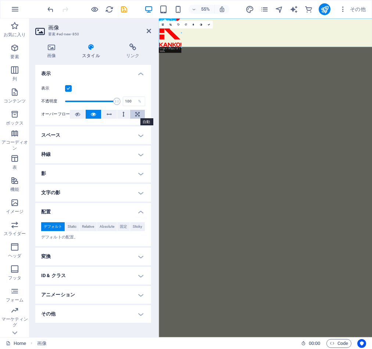
click at [141, 112] on button at bounding box center [137, 114] width 15 height 9
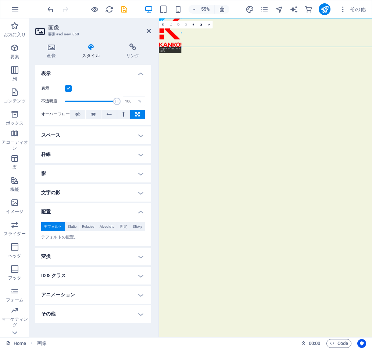
drag, startPoint x: 184, startPoint y: 49, endPoint x: 290, endPoint y: 82, distance: 110.2
click at [312, 70] on html "Skip to main content" at bounding box center [353, 44] width 388 height 52
click at [99, 115] on button at bounding box center [93, 114] width 15 height 9
click at [287, 70] on html "Skip to main content" at bounding box center [353, 44] width 388 height 52
click at [71, 226] on span "Static" at bounding box center [72, 226] width 9 height 9
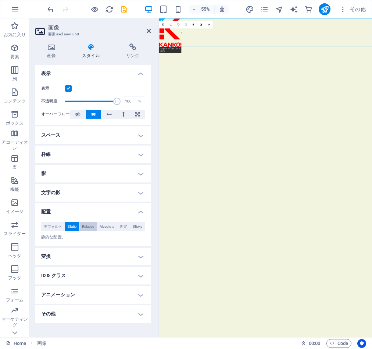
click at [83, 226] on span "Relative" at bounding box center [88, 226] width 12 height 9
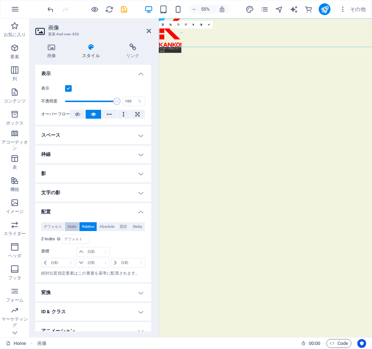
click at [69, 226] on span "Static" at bounding box center [72, 226] width 9 height 9
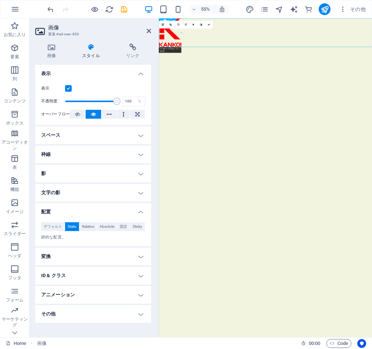
click at [185, 54] on figure at bounding box center [353, 44] width 388 height 52
click at [220, 70] on html "Skip to main content" at bounding box center [353, 44] width 388 height 52
click at [147, 28] on icon at bounding box center [149, 31] width 4 height 6
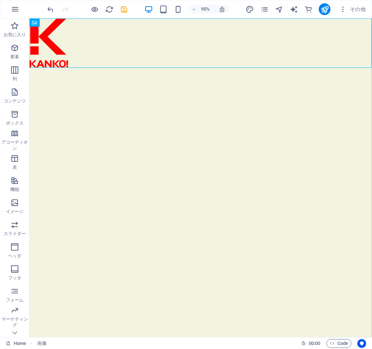
drag, startPoint x: 65, startPoint y: 46, endPoint x: 259, endPoint y: 21, distance: 195.6
click at [105, 70] on html "Skip to main content" at bounding box center [209, 44] width 361 height 52
click at [348, 10] on span "その他" at bounding box center [353, 9] width 27 height 7
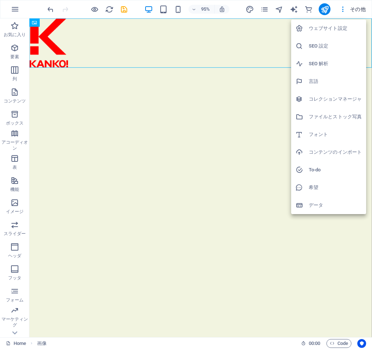
click at [328, 151] on h6 "コンテンツのインポート" at bounding box center [335, 152] width 53 height 9
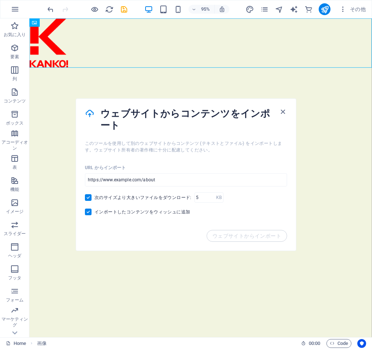
click at [107, 196] on span "次のサイズより大きいファイルをダウンロード:" at bounding box center [143, 197] width 97 height 6
click at [95, 196] on input "次のサイズより大きいファイルをダウンロード:" at bounding box center [90, 197] width 10 height 7
checkbox input "false"
click at [125, 210] on span "インポートしたコンテンツをウィッシュに追加" at bounding box center [143, 212] width 96 height 6
click at [95, 210] on input "インポートしたコンテンツをウィッシュに追加" at bounding box center [90, 211] width 10 height 7
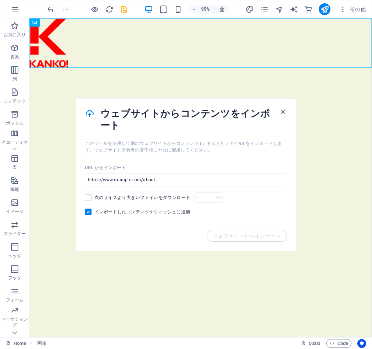
checkbox input "false"
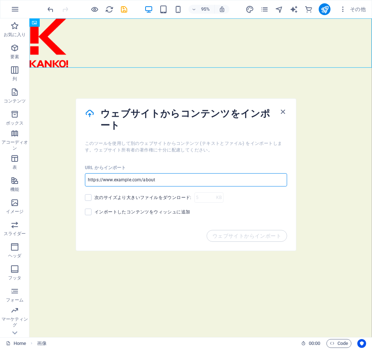
drag, startPoint x: 191, startPoint y: 195, endPoint x: 81, endPoint y: 186, distance: 110.4
drag, startPoint x: 138, startPoint y: 182, endPoint x: 157, endPoint y: 181, distance: 19.1
click at [157, 181] on input "url" at bounding box center [186, 179] width 202 height 13
drag, startPoint x: 157, startPoint y: 181, endPoint x: 82, endPoint y: 183, distance: 75.1
click at [82, 183] on div "URL からインポート ​ 次のサイズより大きいファイルをダウンロード: KB ​ インポートしたコンテンツをウィッシュに追加" at bounding box center [186, 191] width 220 height 77
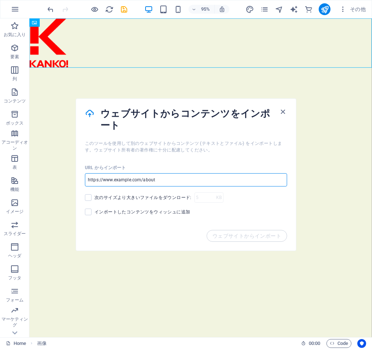
paste input "https://www.kanko-sp.co.jp"
type input "https://www.kanko-sp.co.jp"
click at [236, 232] on button "ウェブサイトからインポート" at bounding box center [247, 236] width 81 height 12
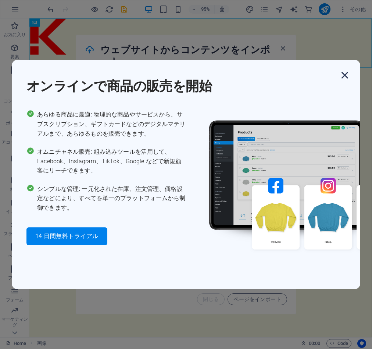
click at [345, 76] on icon "button" at bounding box center [345, 74] width 13 height 13
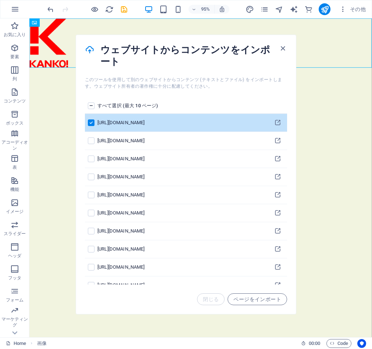
click at [91, 103] on label "pages list" at bounding box center [91, 105] width 7 height 7
click at [0, 0] on input "pages list" at bounding box center [0, 0] width 0 height 0
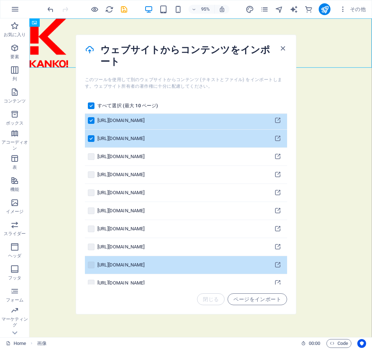
scroll to position [143, 0]
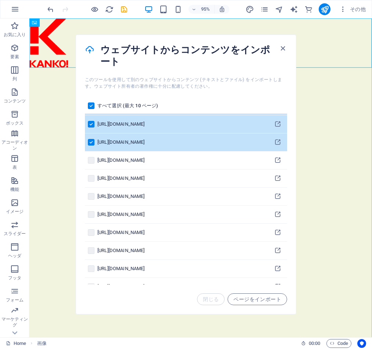
click at [269, 300] on span "ページをインポート" at bounding box center [258, 299] width 48 height 6
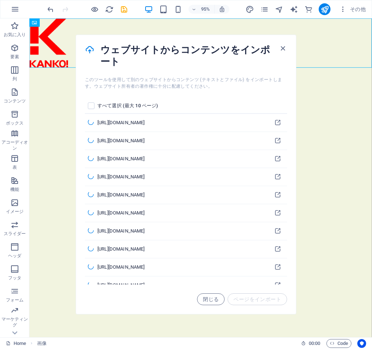
scroll to position [0, 0]
click at [208, 301] on span "閉じる" at bounding box center [211, 299] width 16 height 6
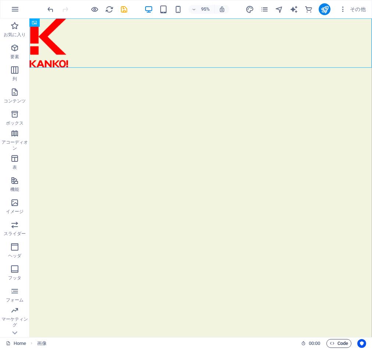
click at [337, 342] on span "Code" at bounding box center [339, 343] width 18 height 9
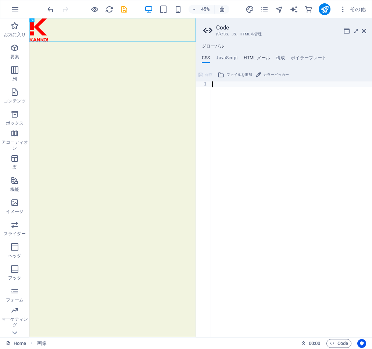
click at [254, 56] on h4 "HTML メール" at bounding box center [257, 59] width 27 height 8
type textarea "<a href="#main-content" class="wv-link-content button">Skip to main content</a>"
click at [231, 56] on h4 "JavaScript" at bounding box center [227, 59] width 22 height 8
click at [205, 58] on h4 "CSS" at bounding box center [206, 59] width 8 height 8
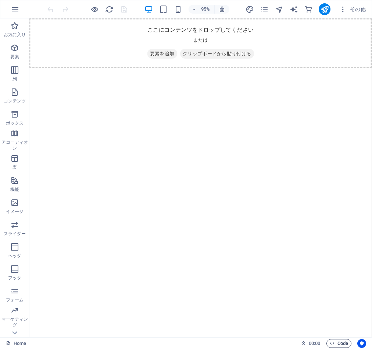
click at [343, 342] on span "Code" at bounding box center [339, 343] width 18 height 9
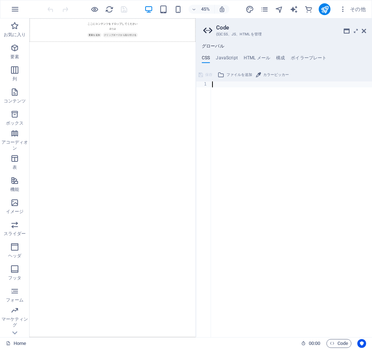
type textarea "</html>"
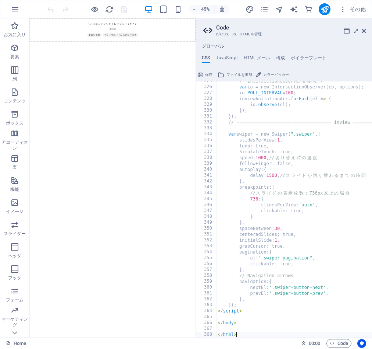
click at [205, 74] on button "保存" at bounding box center [206, 74] width 16 height 9
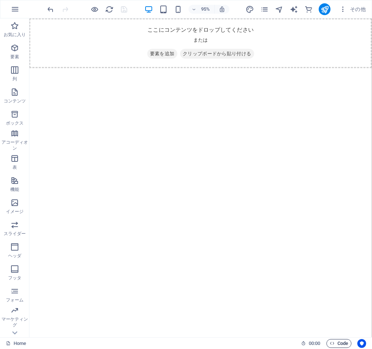
click at [340, 343] on span "Code" at bounding box center [339, 343] width 18 height 9
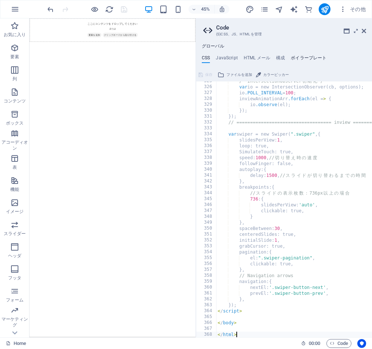
click at [300, 56] on h4 "ボイラープレート" at bounding box center [309, 59] width 36 height 8
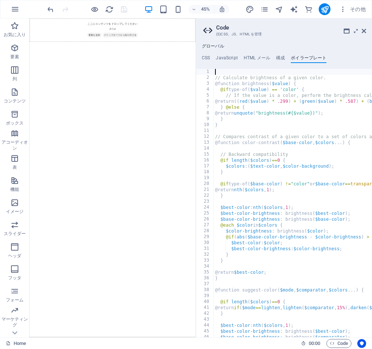
click at [288, 57] on ul "CSS JavaScript HTML メール 構成 ボイラープレート" at bounding box center [284, 59] width 176 height 8
click at [278, 60] on h4 "構成" at bounding box center [280, 59] width 9 height 8
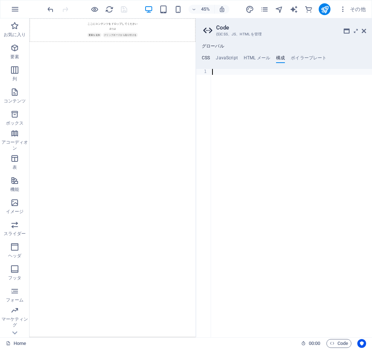
click at [205, 57] on h4 "CSS" at bounding box center [206, 59] width 8 height 8
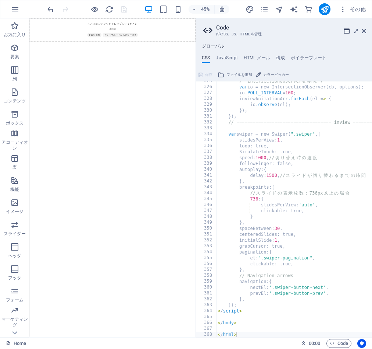
click at [348, 30] on icon at bounding box center [347, 31] width 6 height 6
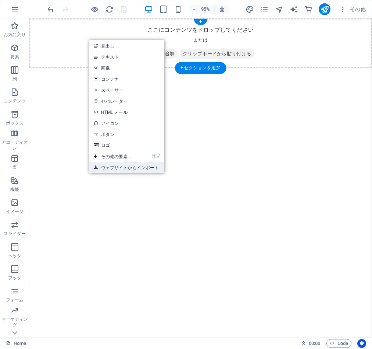
click at [156, 167] on link "ウェブサイトからインポート" at bounding box center [126, 167] width 75 height 11
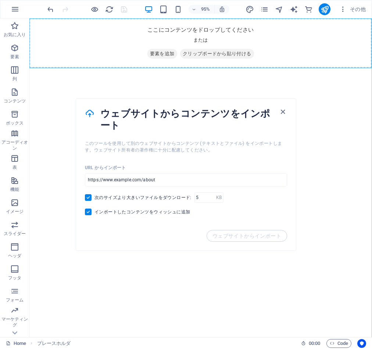
drag, startPoint x: 359, startPoint y: 159, endPoint x: 345, endPoint y: 151, distance: 16.3
click at [359, 71] on html "Skip to main content ここにコンテンツをドロップしてください または 要素を追加 クリップボードから貼り付ける" at bounding box center [209, 44] width 361 height 52
click at [282, 110] on icon "button" at bounding box center [283, 111] width 8 height 8
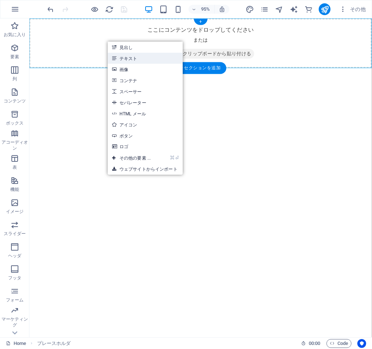
click at [128, 56] on link "テキスト" at bounding box center [145, 58] width 75 height 11
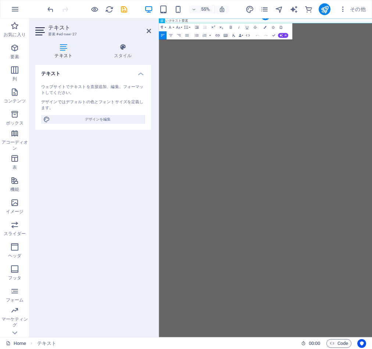
click at [225, 27] on html "Skip to main content 新しいテキスト要素" at bounding box center [353, 22] width 388 height 9
click at [147, 30] on icon at bounding box center [149, 31] width 4 height 6
